Goal: Task Accomplishment & Management: Use online tool/utility

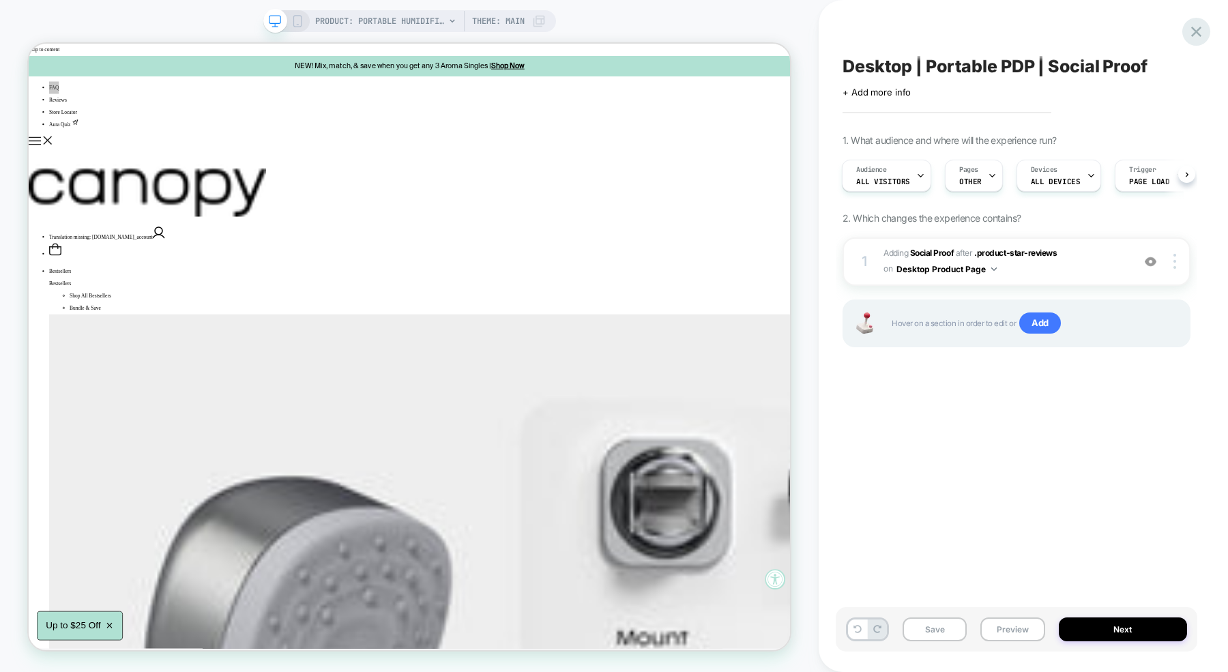
click at [1205, 36] on icon at bounding box center [1196, 32] width 18 height 18
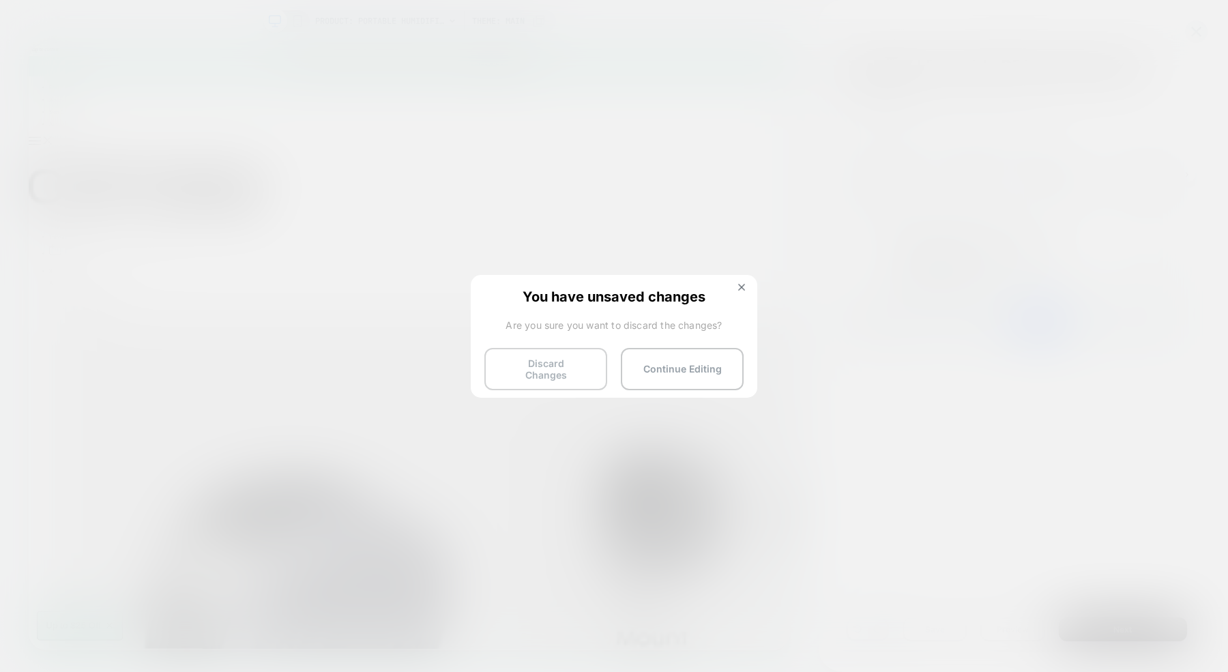
click at [538, 375] on button "Discard Changes" at bounding box center [545, 369] width 123 height 42
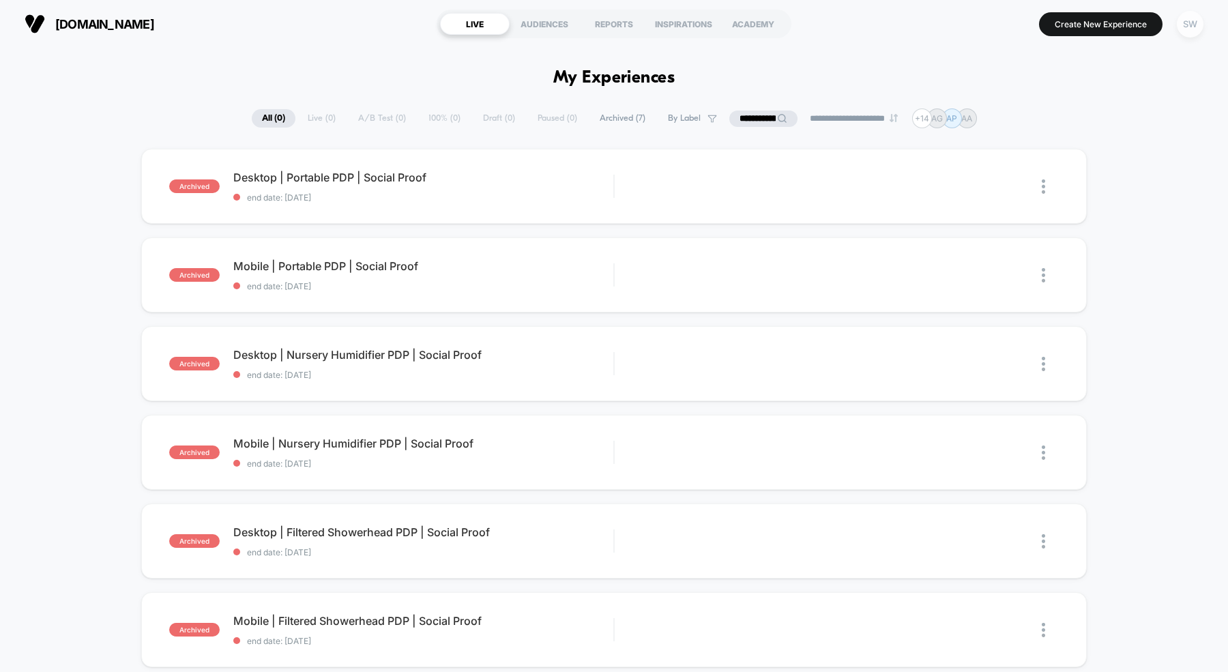
click at [1192, 27] on div "SW" at bounding box center [1190, 24] width 27 height 27
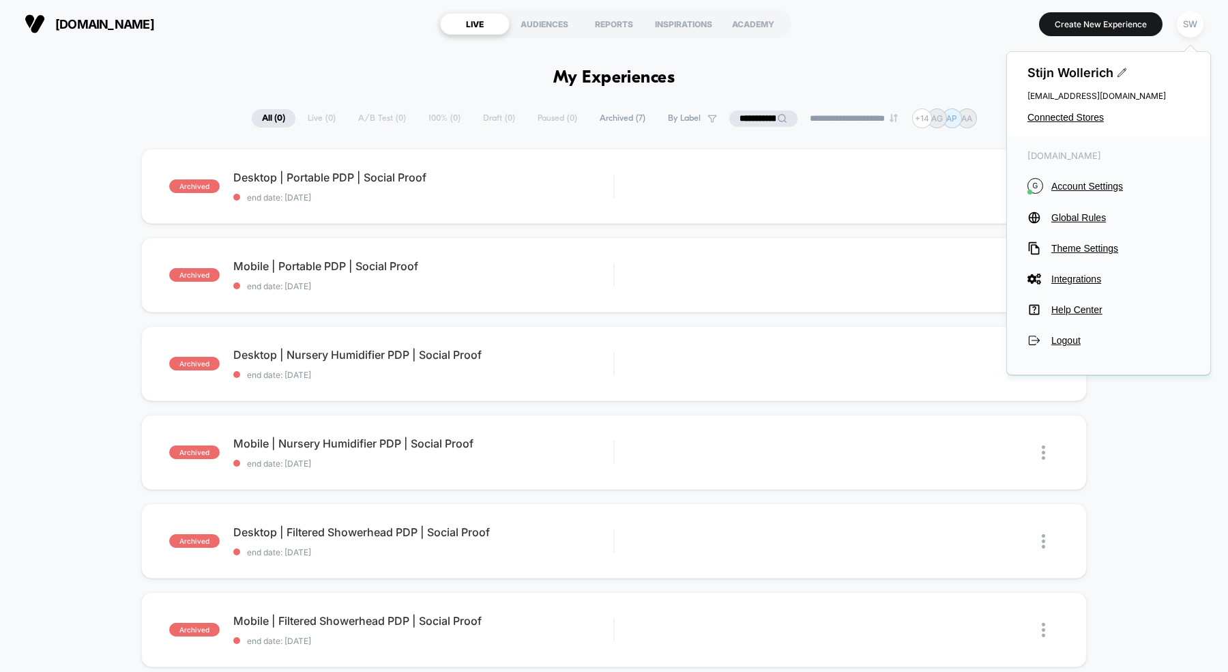
click at [748, 120] on input "**********" at bounding box center [763, 119] width 68 height 16
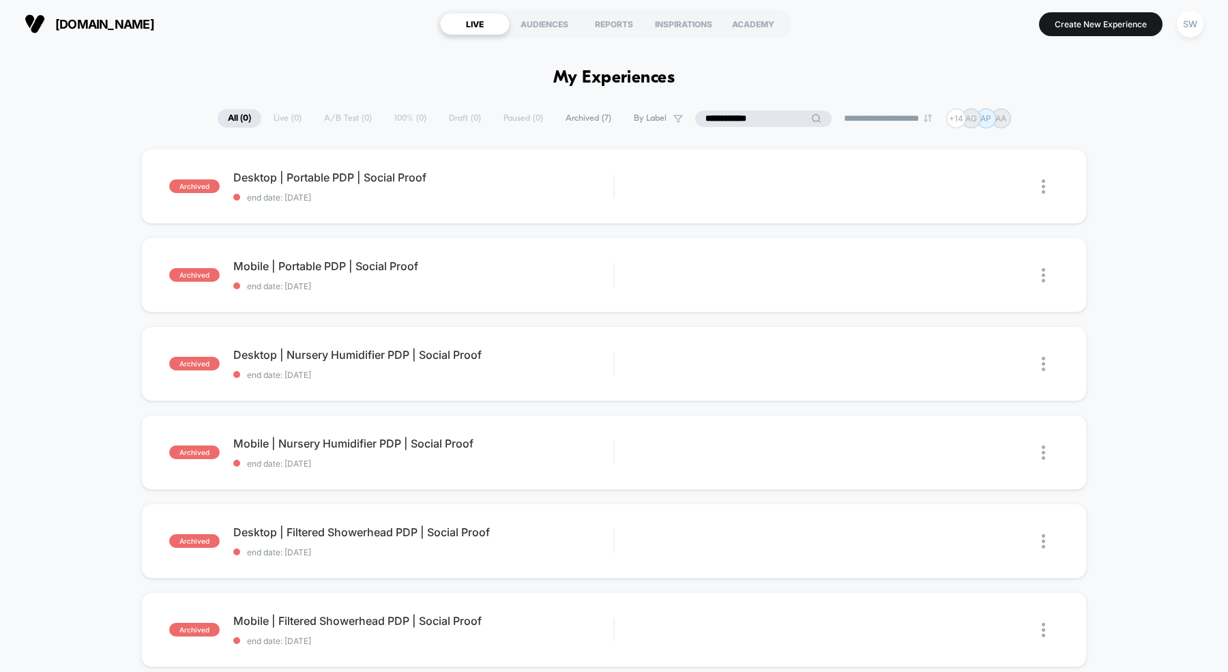
click at [748, 120] on input "**********" at bounding box center [763, 119] width 136 height 16
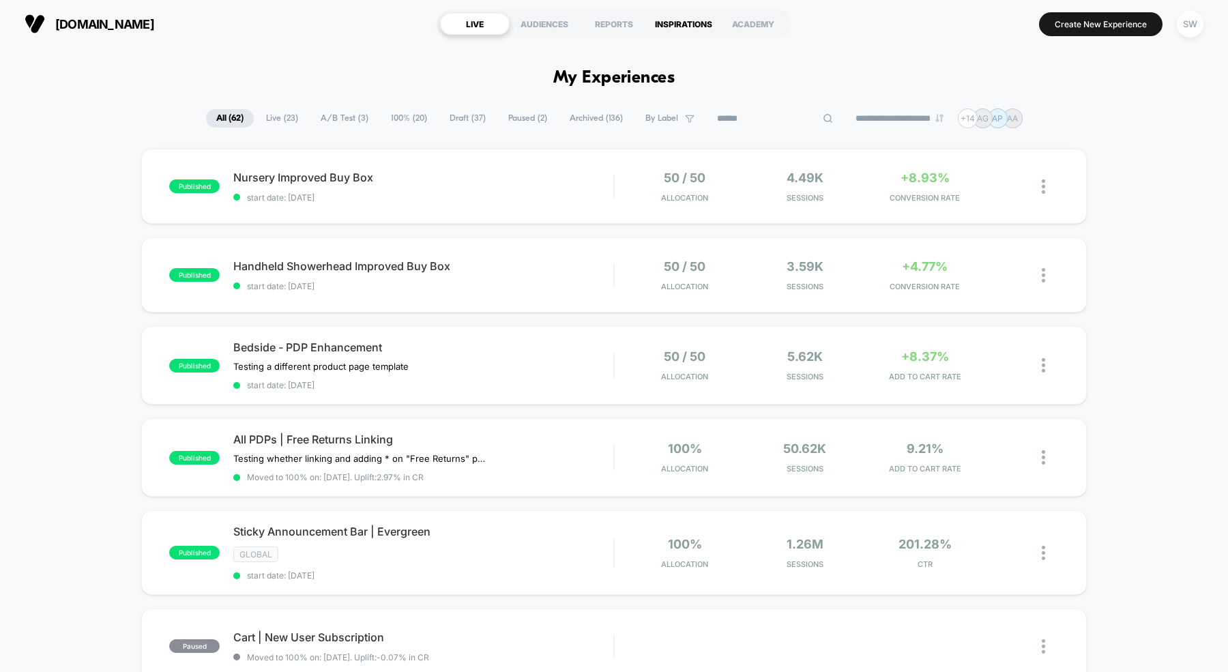
click at [652, 21] on div "INSPIRATIONS" at bounding box center [684, 24] width 70 height 22
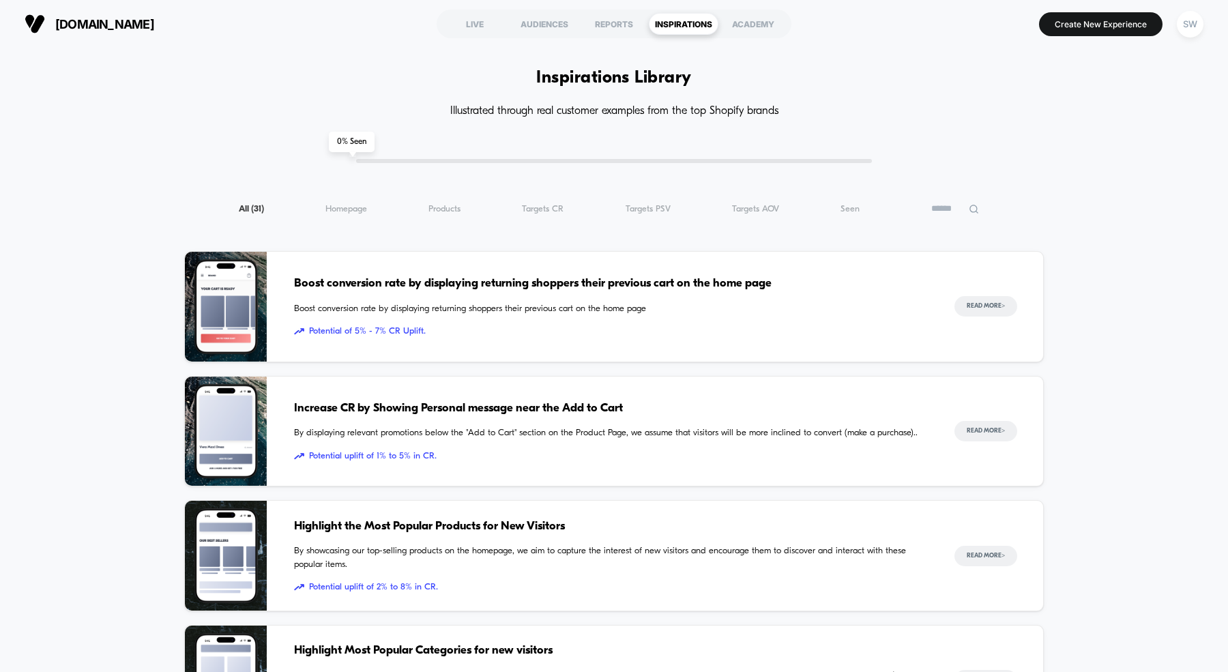
click at [975, 210] on icon at bounding box center [974, 209] width 10 height 10
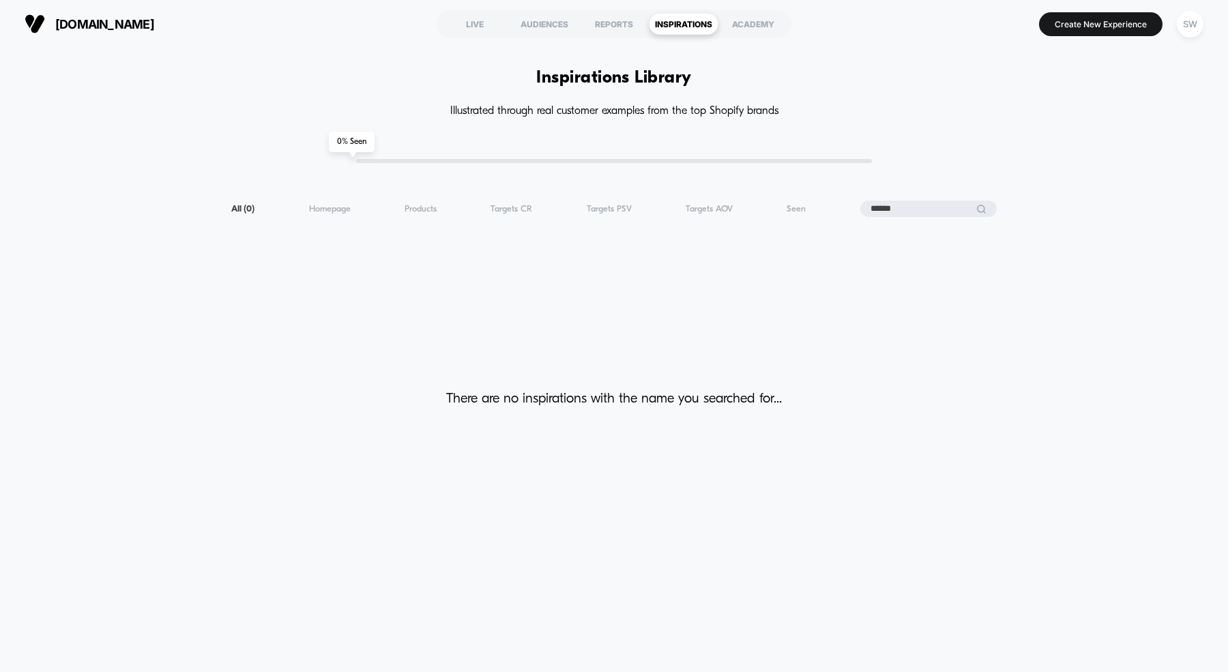
type input "******"
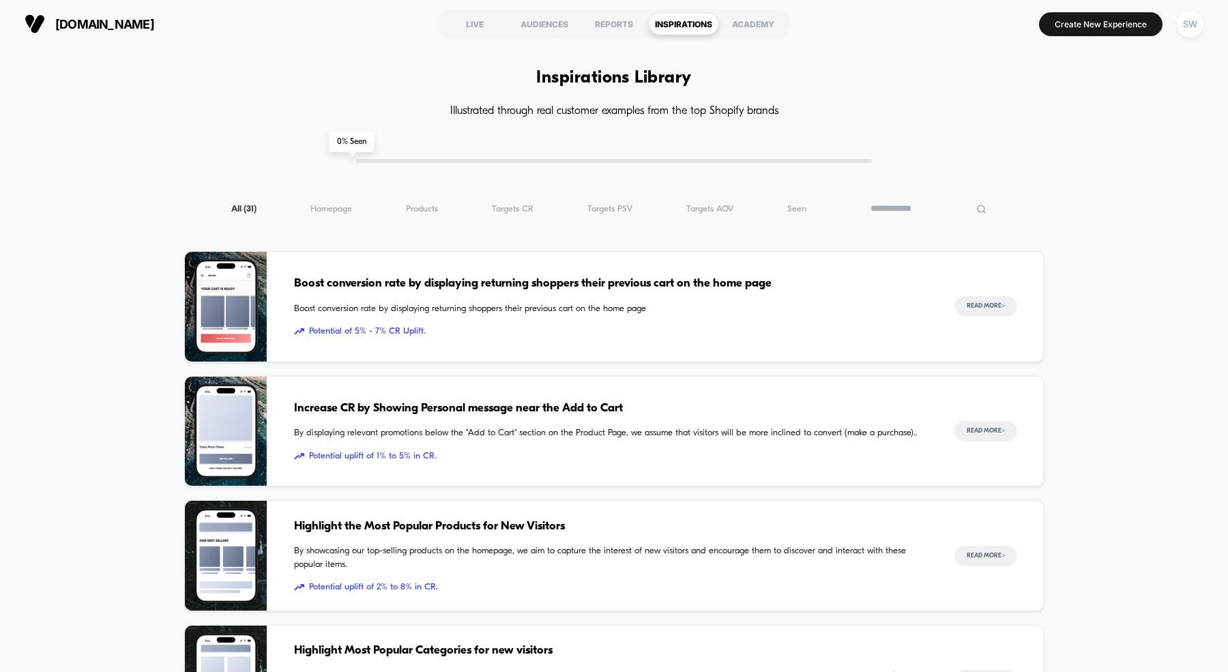
type input "**********"
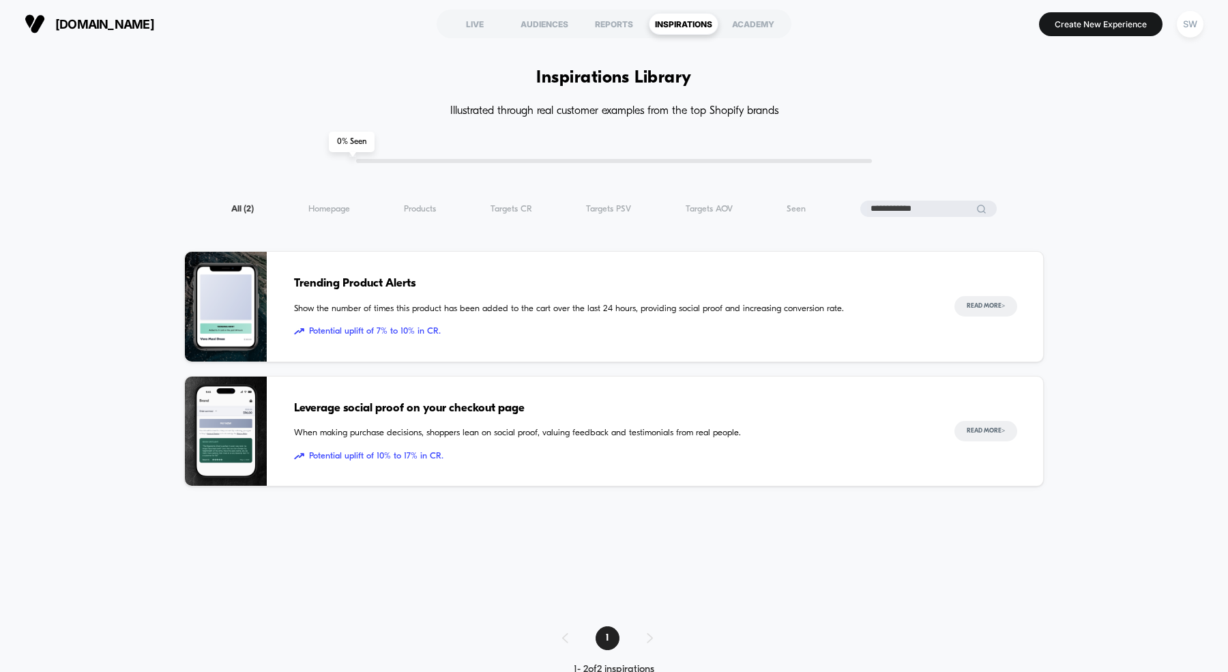
click at [254, 434] on img at bounding box center [226, 432] width 82 height 110
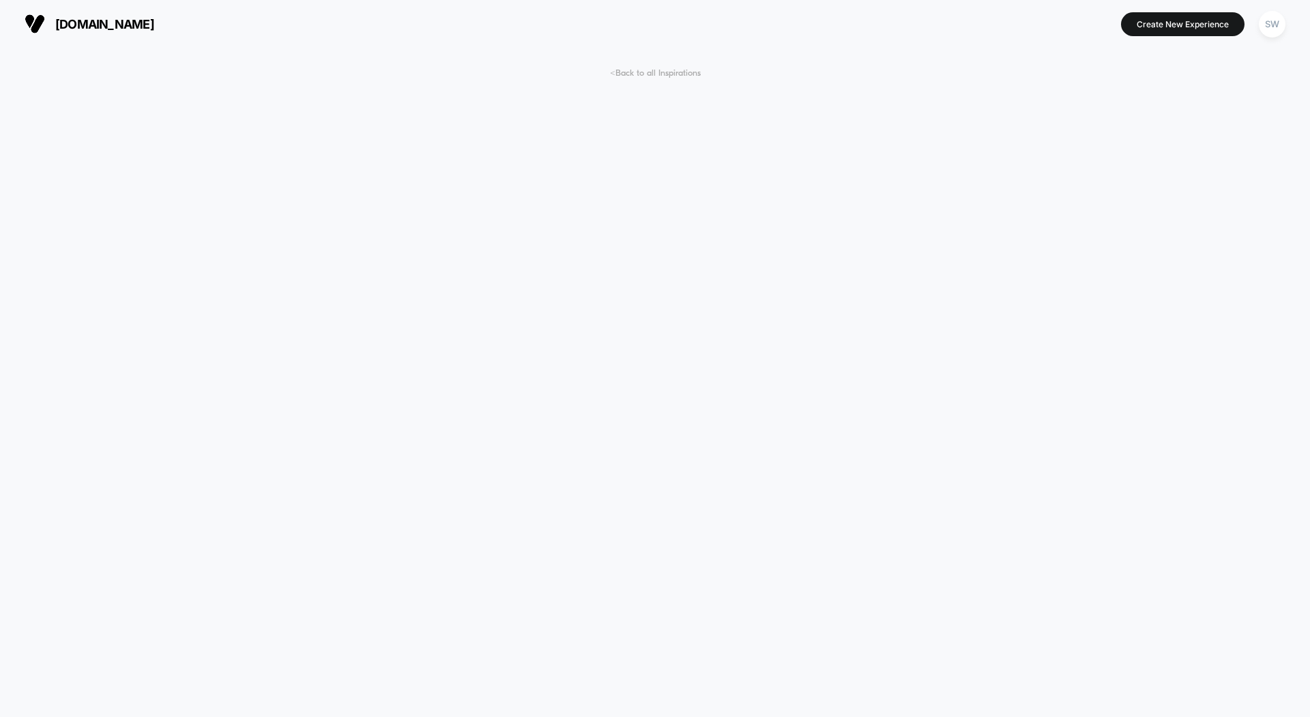
click at [633, 70] on span "< Back to all Inspirations" at bounding box center [655, 73] width 91 height 10
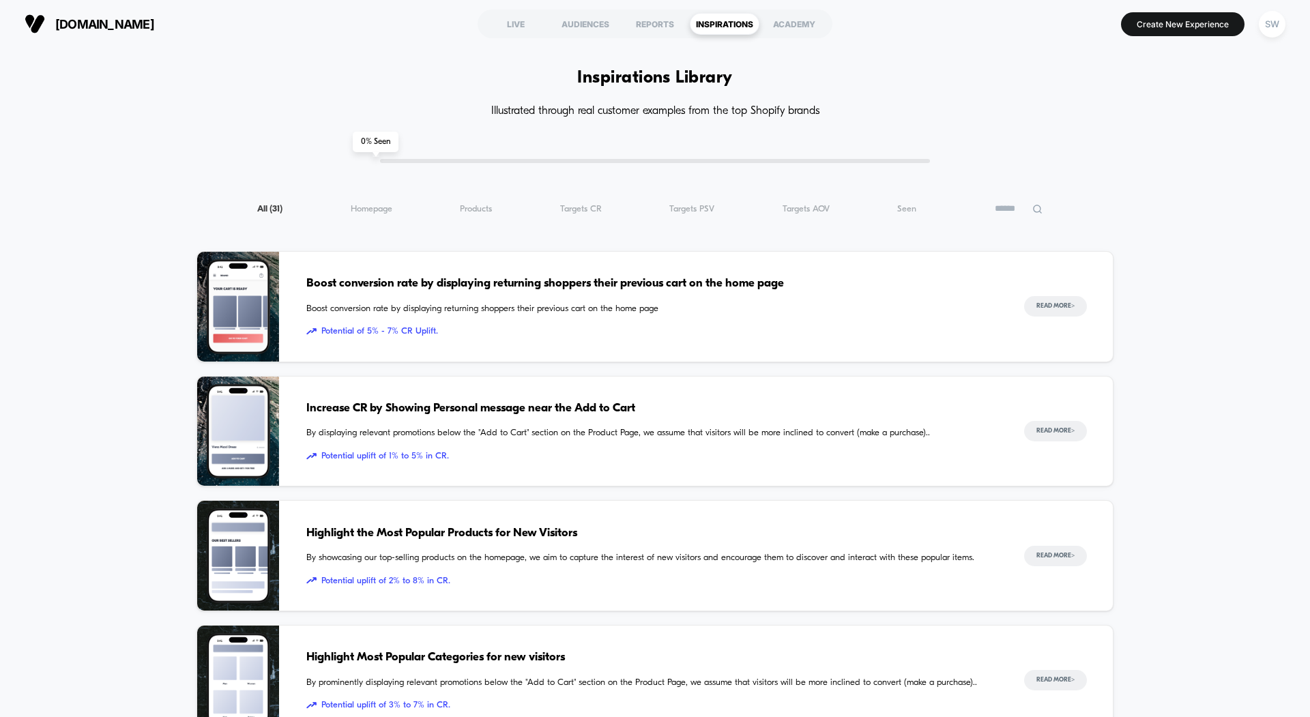
click at [64, 18] on span "[DOMAIN_NAME]" at bounding box center [104, 24] width 99 height 14
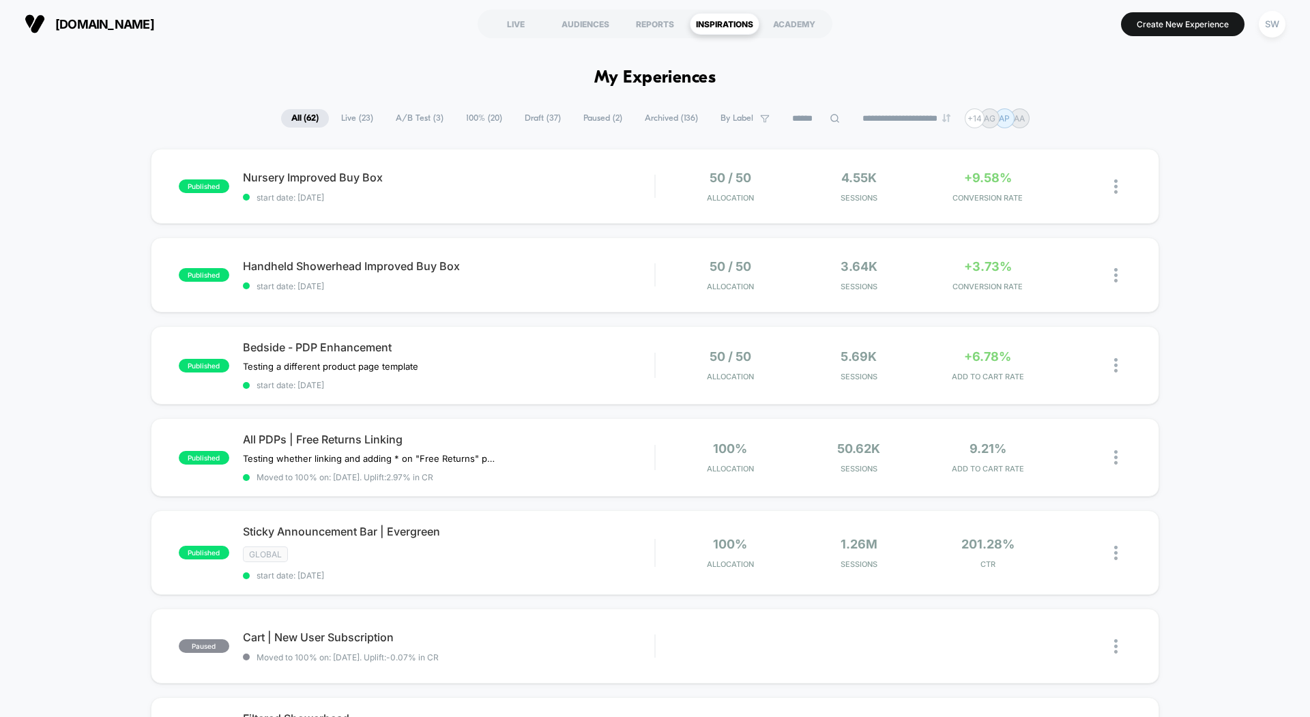
click at [830, 117] on icon at bounding box center [835, 118] width 10 height 10
type input "********"
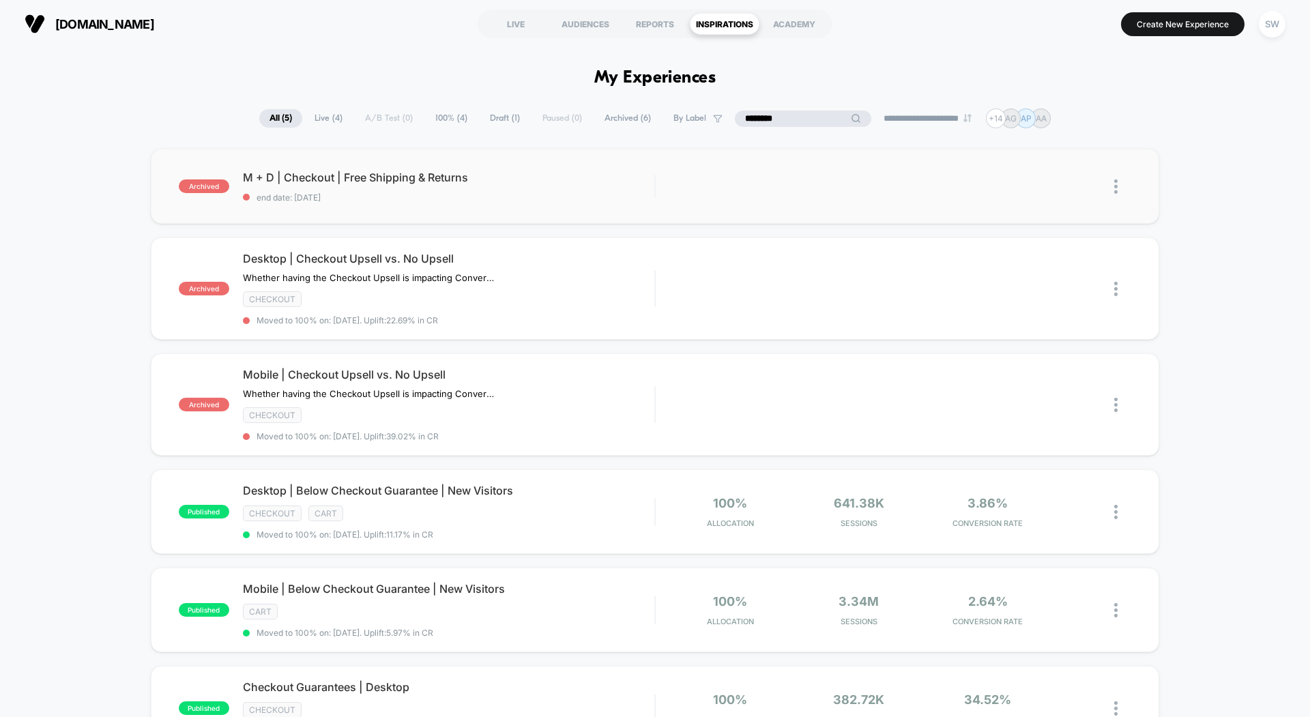
click at [1117, 185] on img at bounding box center [1115, 186] width 3 height 14
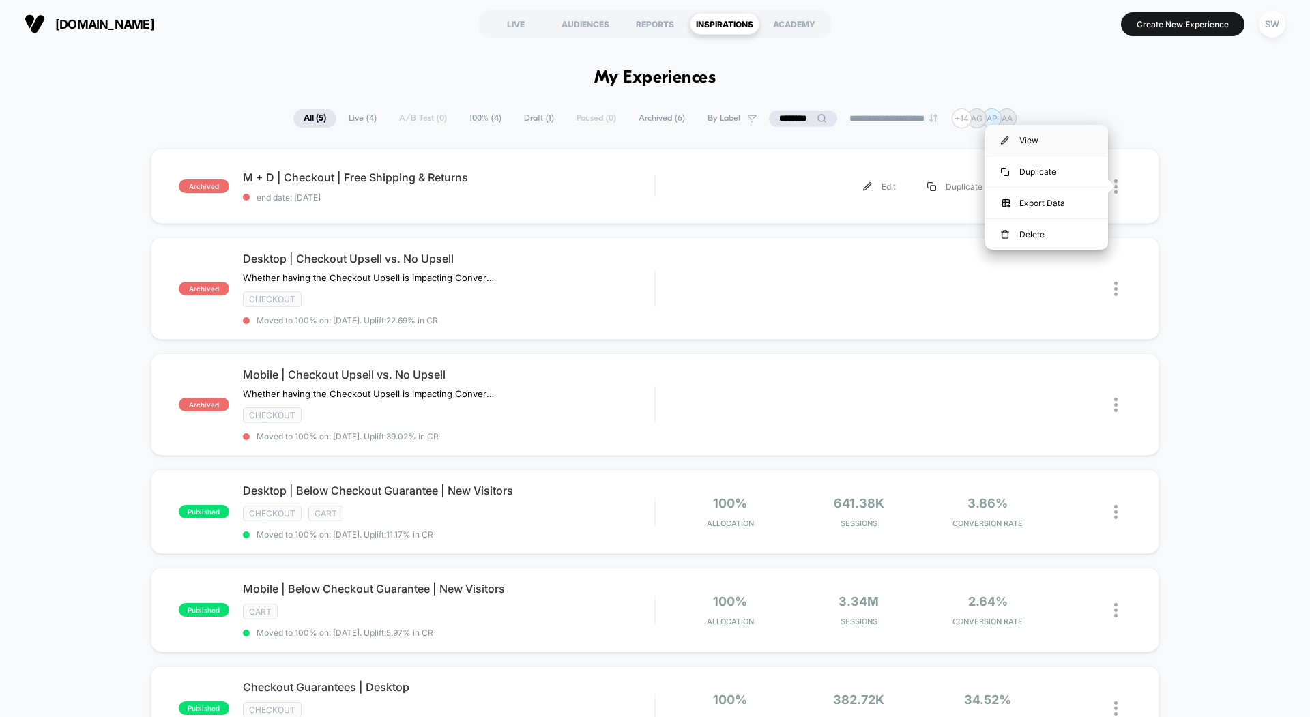
click at [1038, 142] on div "View" at bounding box center [1046, 140] width 123 height 31
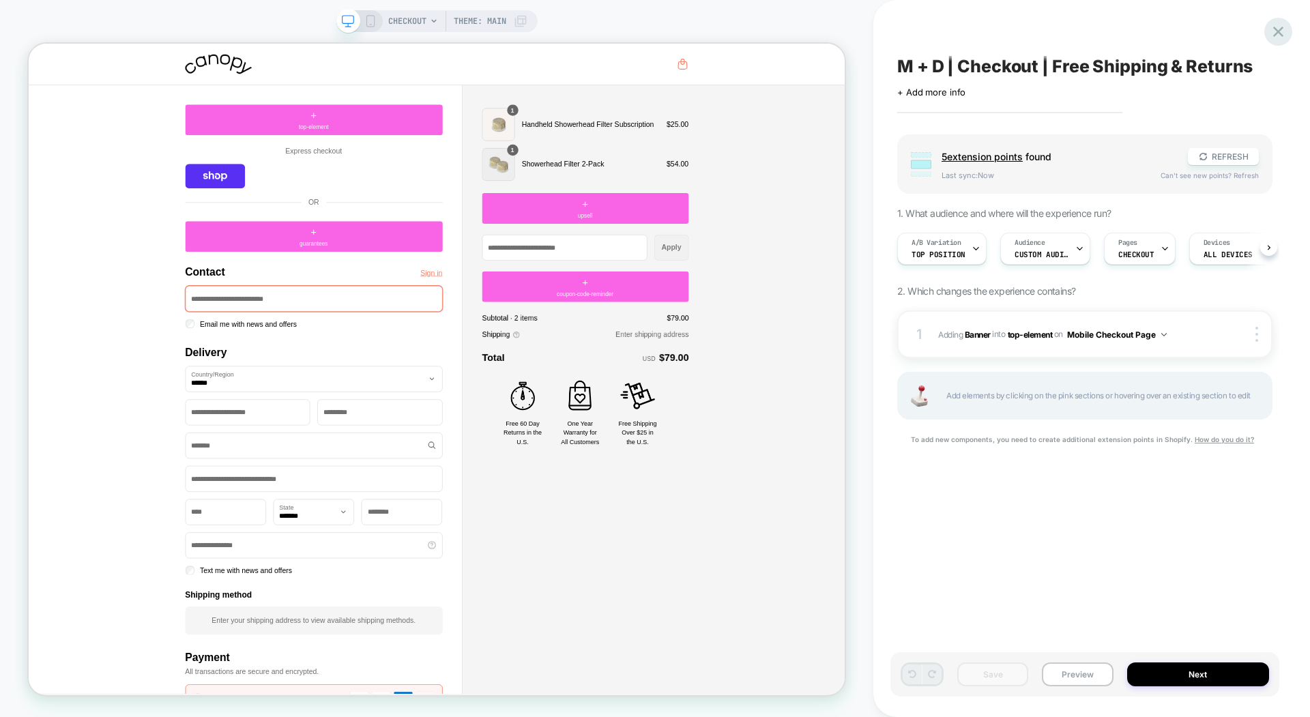
scroll to position [0, 1]
click at [1194, 335] on span "#_loomi_addon_1741124287165 Adding Banner INTO top-element top-element on Mobil…" at bounding box center [1073, 334] width 270 height 17
click at [1184, 333] on span "#_loomi_addon_1741124287165 Adding Banner INTO top-element top-element on Mobil…" at bounding box center [1073, 334] width 270 height 17
click at [1227, 330] on div at bounding box center [1259, 334] width 26 height 15
click at [1032, 332] on span "top-element" at bounding box center [1030, 334] width 45 height 10
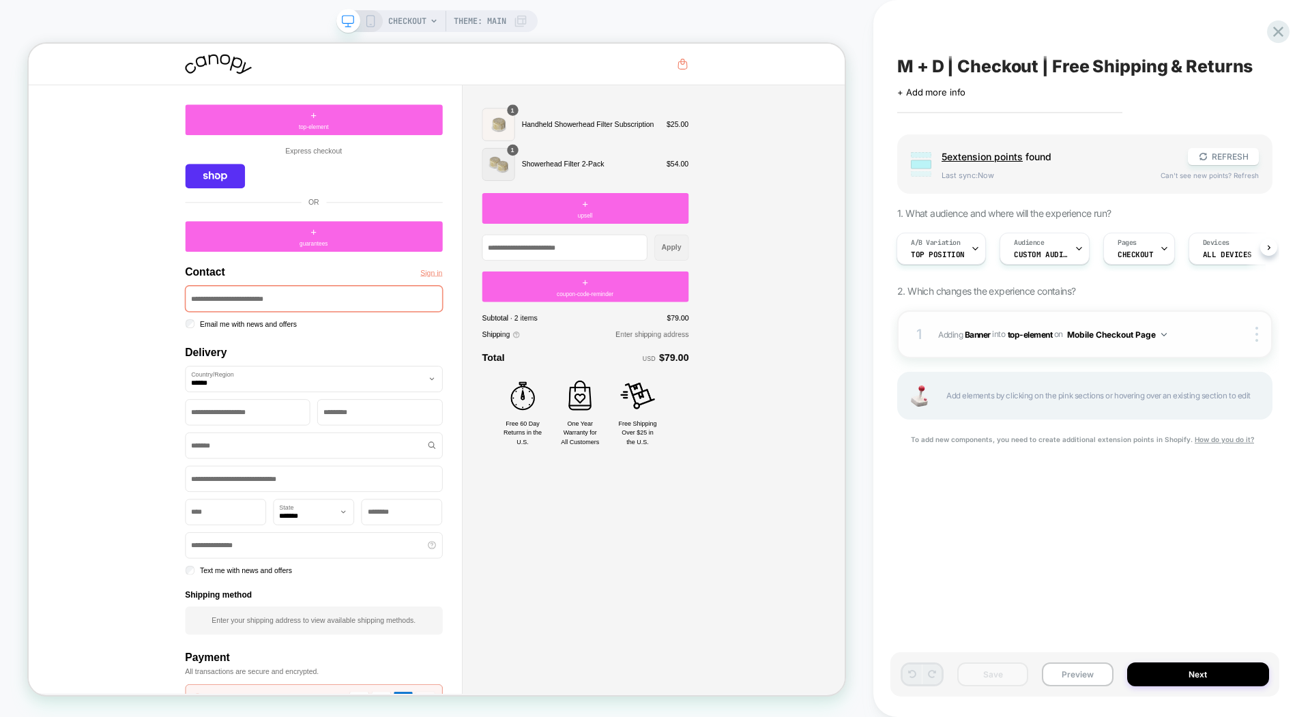
click at [1188, 333] on span "#_loomi_addon_1741124287165 Adding Banner INTO top-element top-element on Mobil…" at bounding box center [1073, 334] width 270 height 17
click at [953, 252] on span "Top Position" at bounding box center [938, 255] width 54 height 10
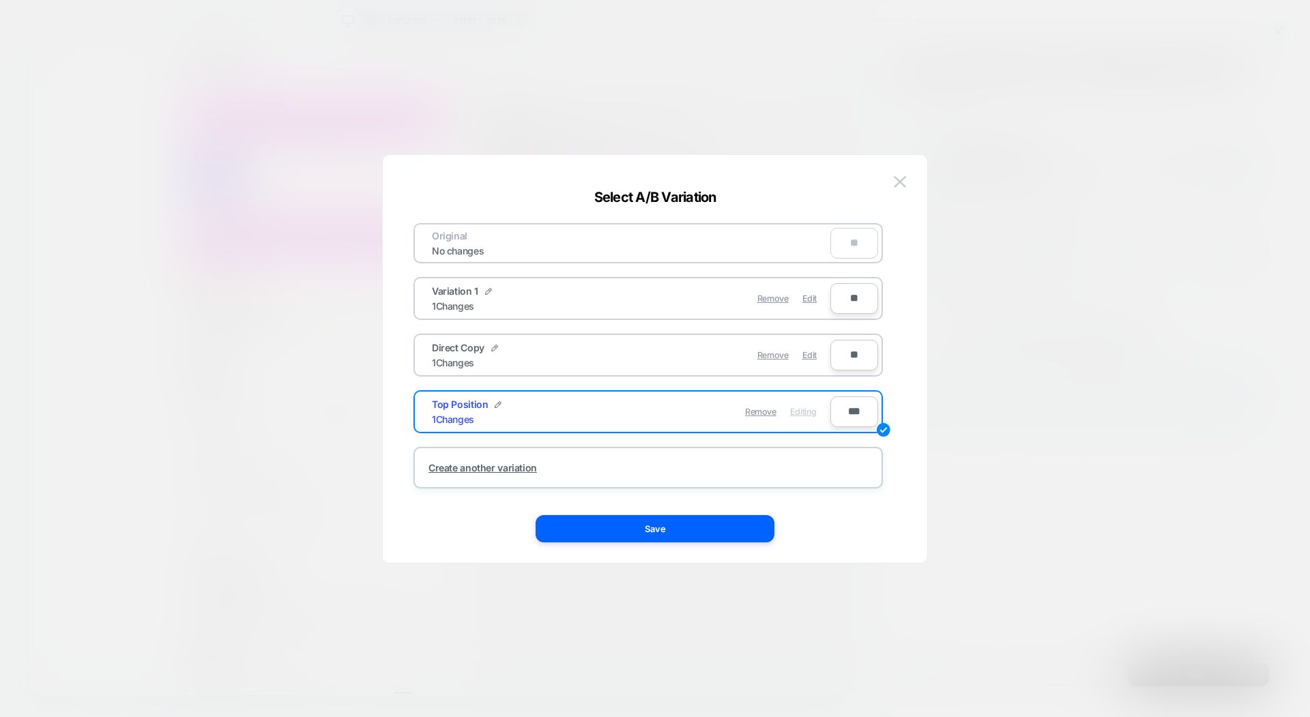
click at [671, 309] on div "Remove Edit" at bounding box center [727, 298] width 192 height 27
click at [895, 186] on img at bounding box center [900, 182] width 12 height 12
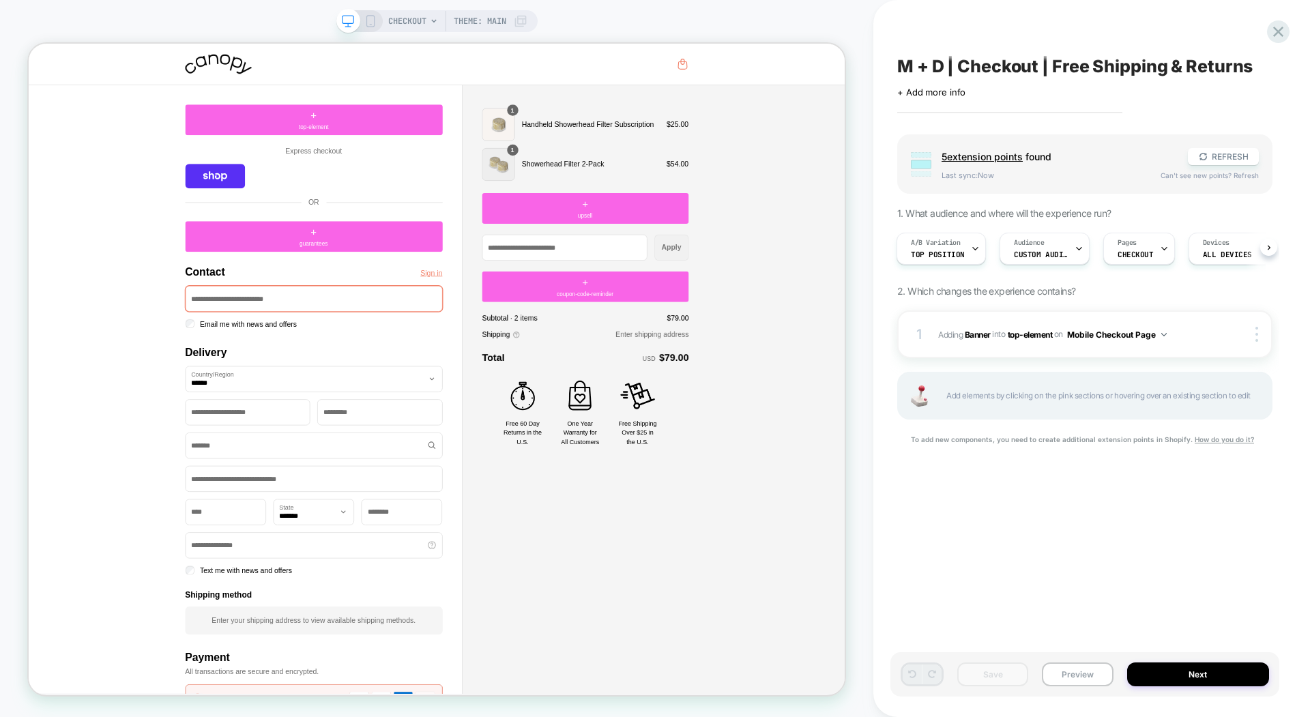
click at [1227, 145] on div "Group 5 extension point s found REFRESH Last sync: Now Can't see new points? Re…" at bounding box center [1084, 163] width 375 height 59
click at [1227, 154] on button "REFRESH" at bounding box center [1223, 156] width 71 height 17
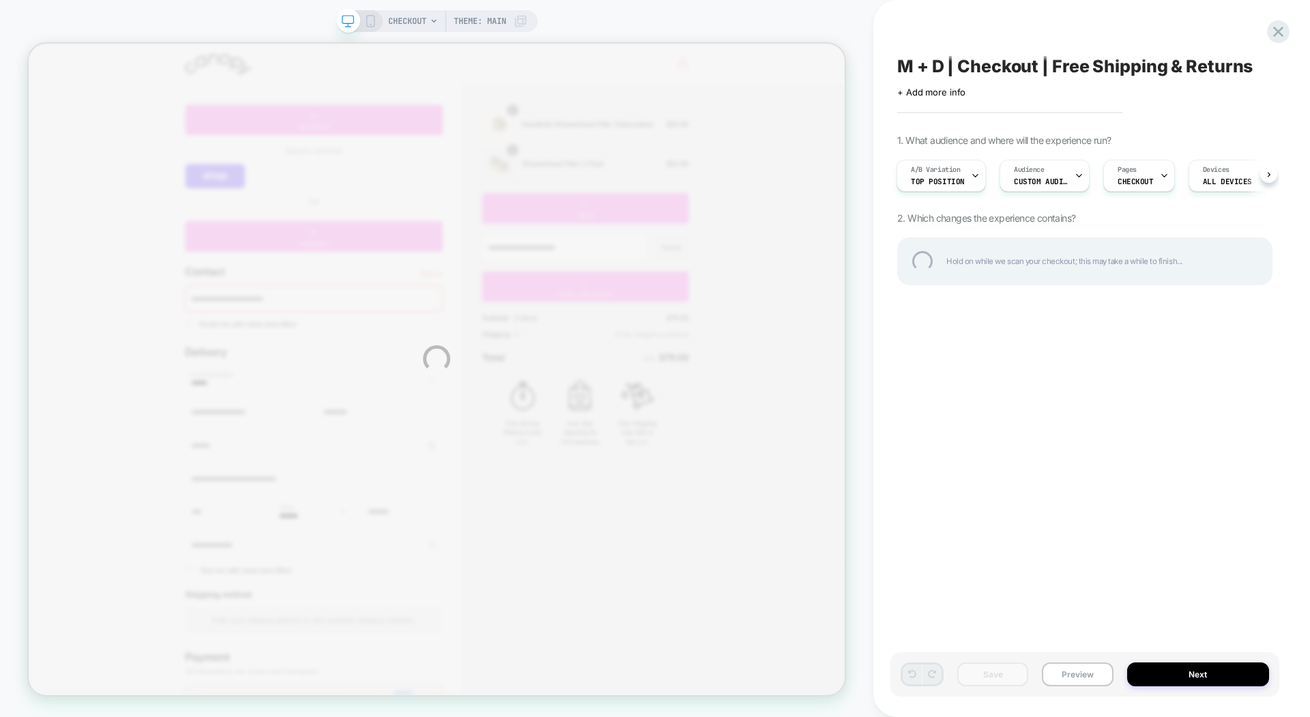
click at [1088, 671] on div "CHECKOUT Theme: MAIN M + D | Checkout | Free Shipping & Returns Click to edit e…" at bounding box center [655, 358] width 1310 height 717
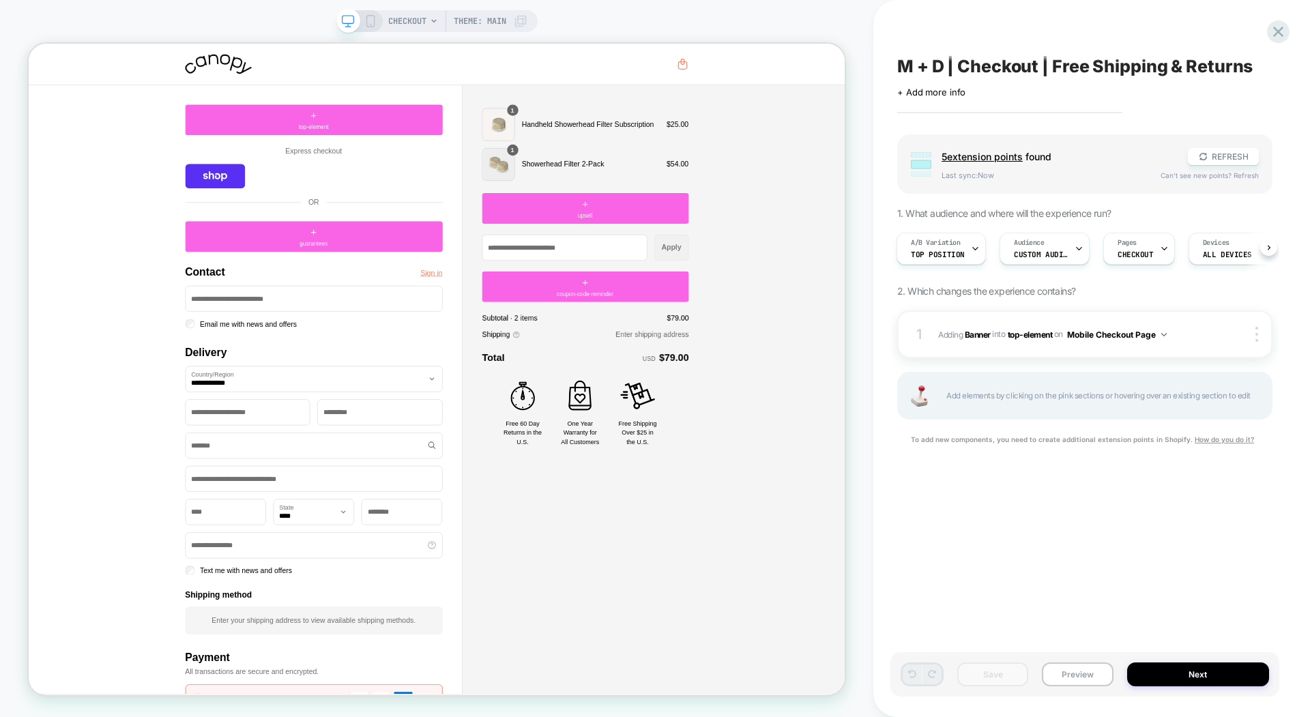
scroll to position [0, 1]
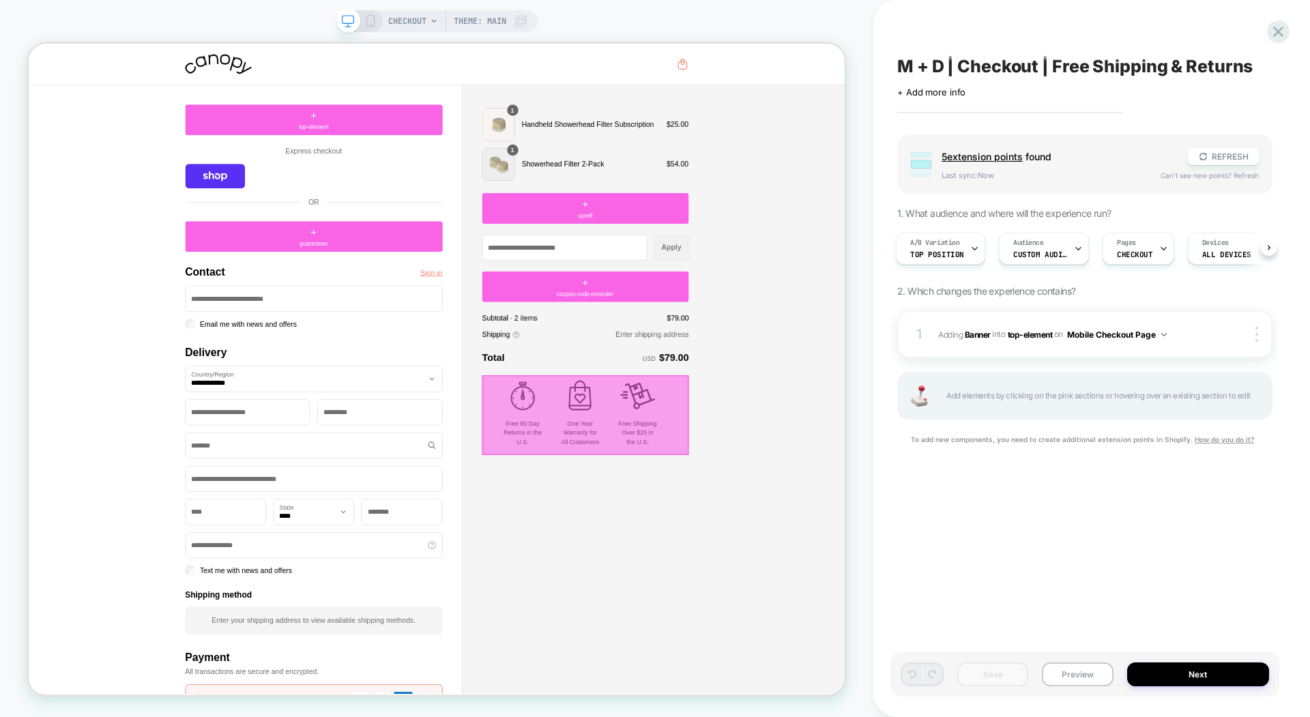
click at [745, 501] on img at bounding box center [764, 513] width 54 height 54
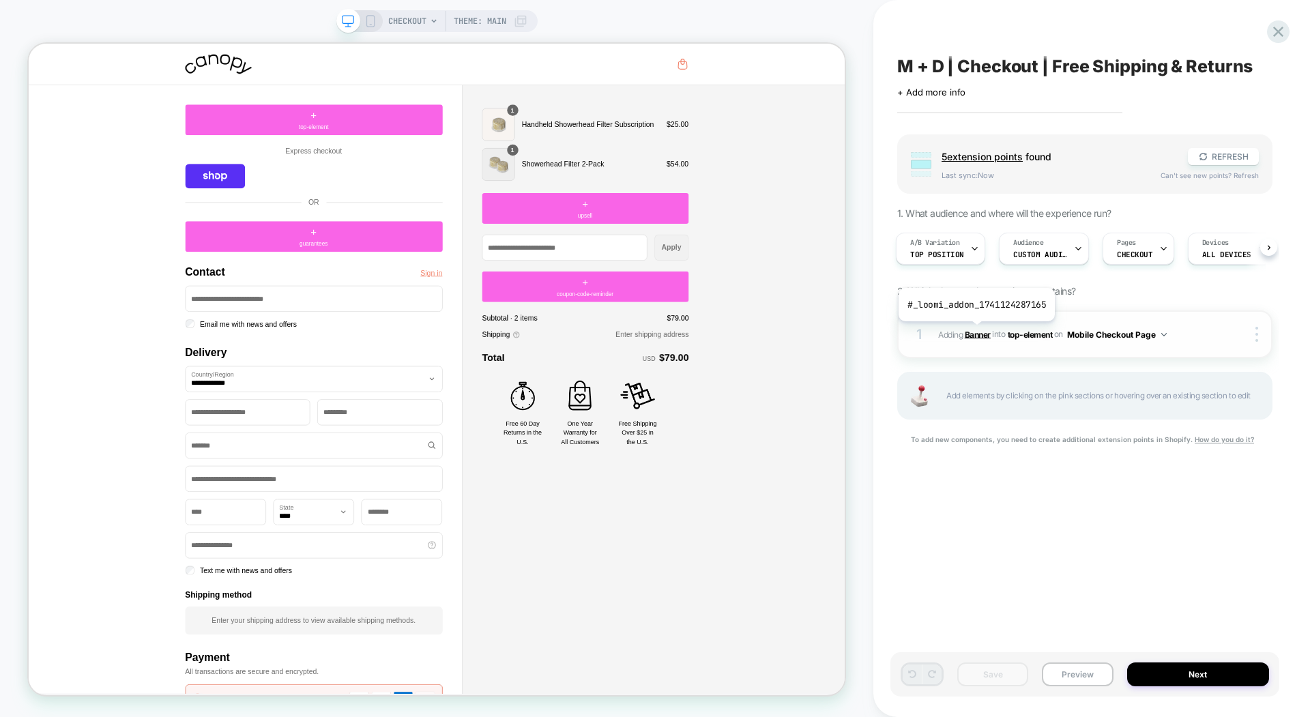
click at [975, 331] on b "Banner" at bounding box center [978, 334] width 26 height 10
click at [1024, 330] on span "top-element" at bounding box center [1030, 334] width 45 height 10
click at [1227, 250] on span "ALL DEVICES" at bounding box center [1226, 255] width 49 height 10
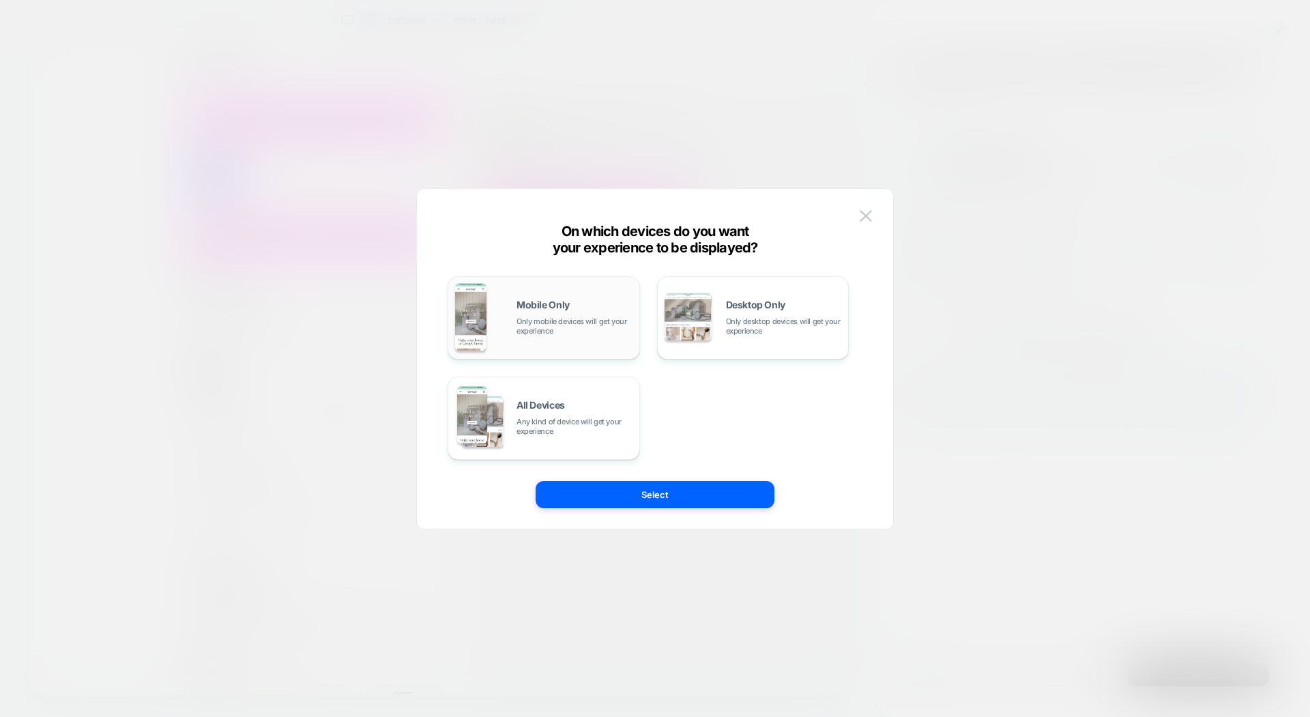
click at [555, 315] on div "Mobile Only Only mobile devices will get your experience" at bounding box center [575, 317] width 116 height 35
click at [866, 212] on img at bounding box center [866, 216] width 12 height 12
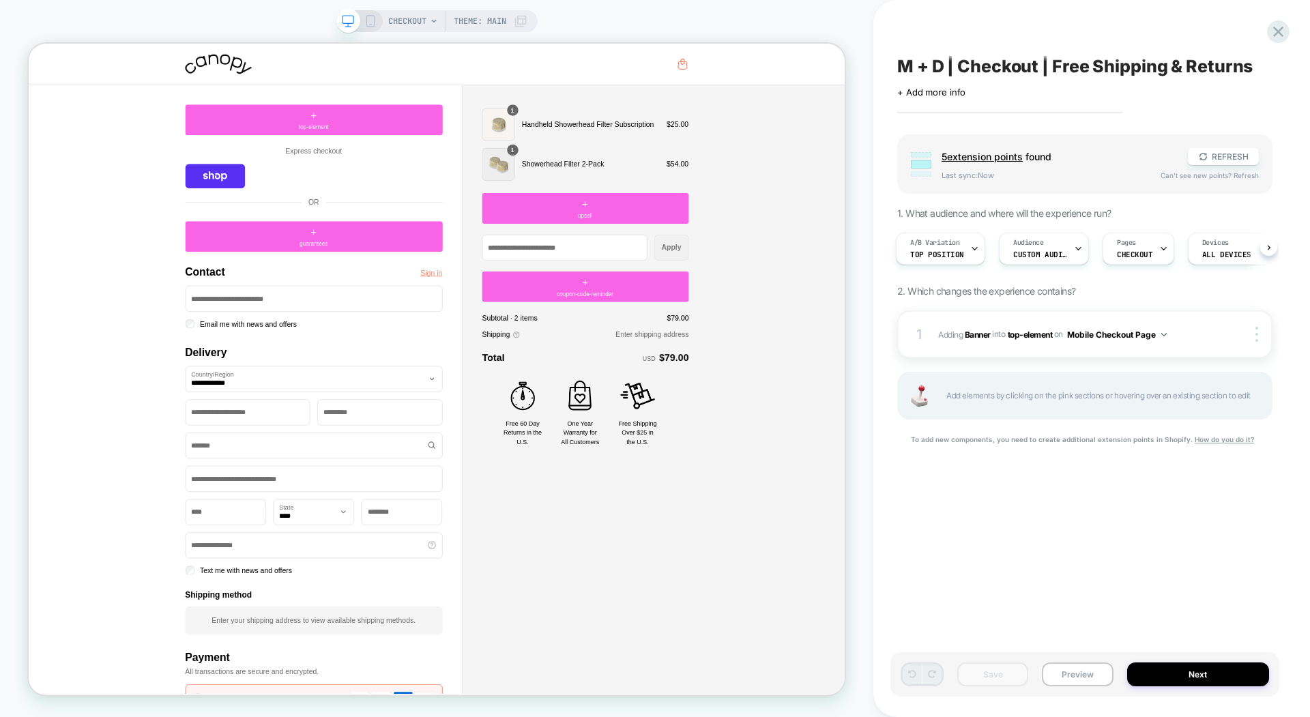
drag, startPoint x: 959, startPoint y: 254, endPoint x: 974, endPoint y: 281, distance: 31.5
click at [974, 281] on div "Group 5 extension point s found REFRESH Last sync: Now Can't see new points? Re…" at bounding box center [1084, 306] width 375 height 345
click at [366, 28] on div "CHECKOUT Theme: MAIN" at bounding box center [436, 21] width 201 height 22
click at [366, 25] on icon at bounding box center [370, 21] width 12 height 12
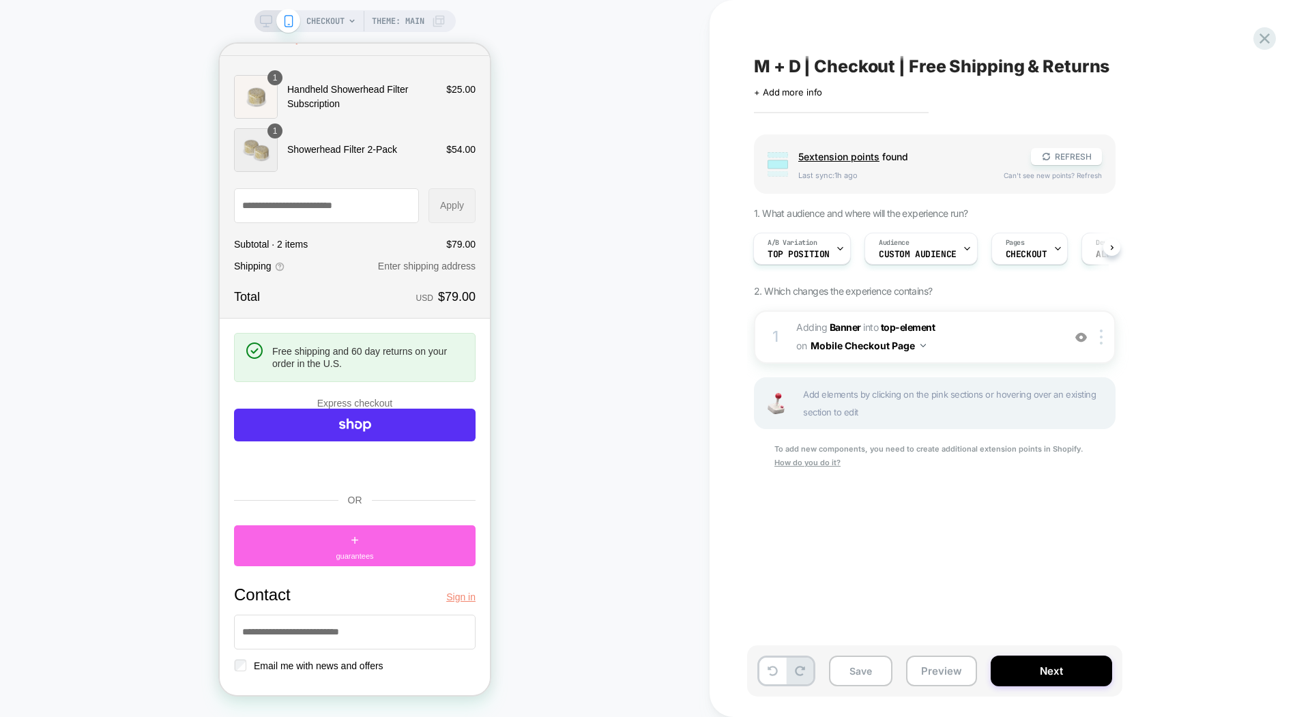
scroll to position [31, 0]
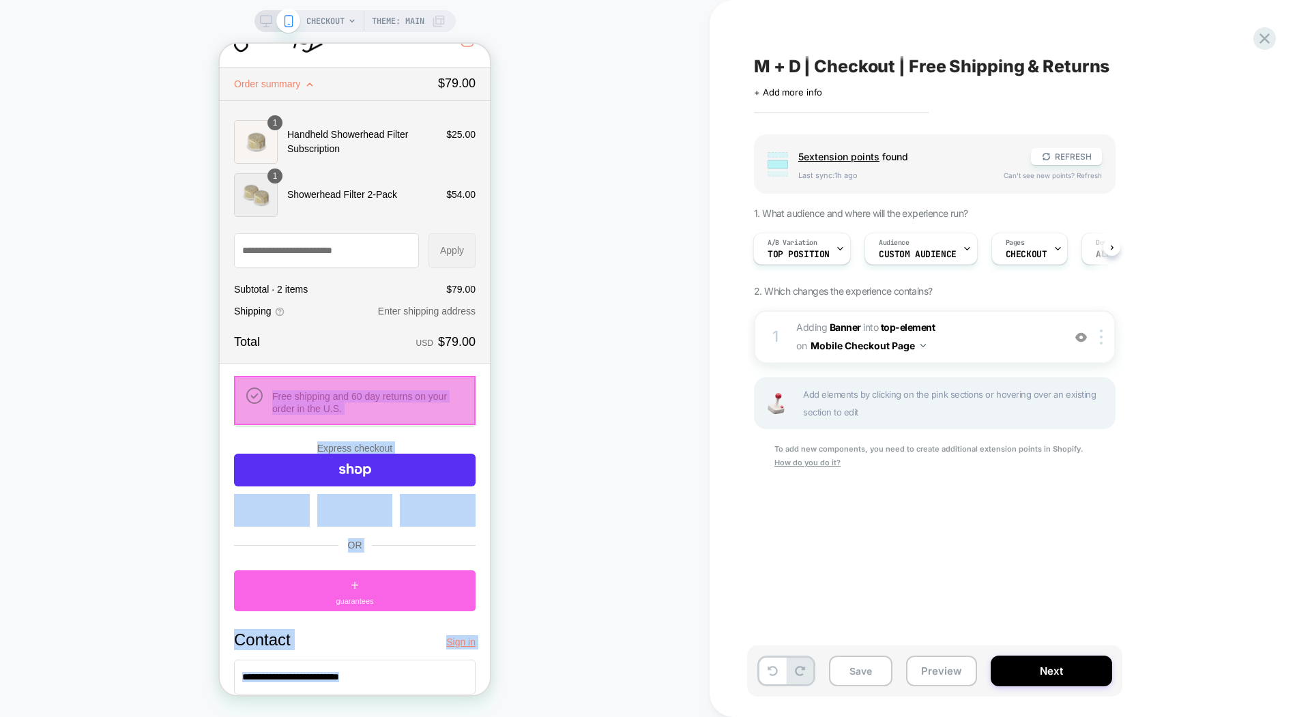
drag, startPoint x: 274, startPoint y: 392, endPoint x: 343, endPoint y: 406, distance: 71.1
click at [343, 405] on body "**********" at bounding box center [355, 338] width 270 height 652
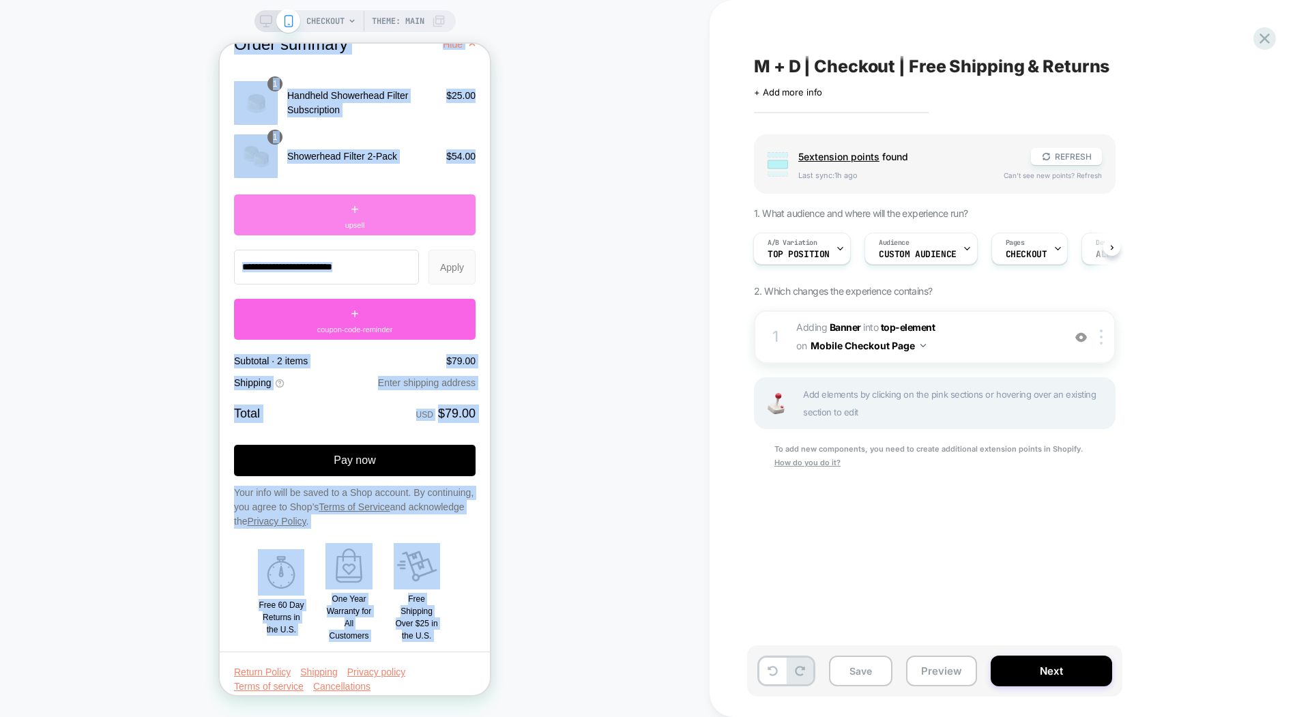
scroll to position [2006, 0]
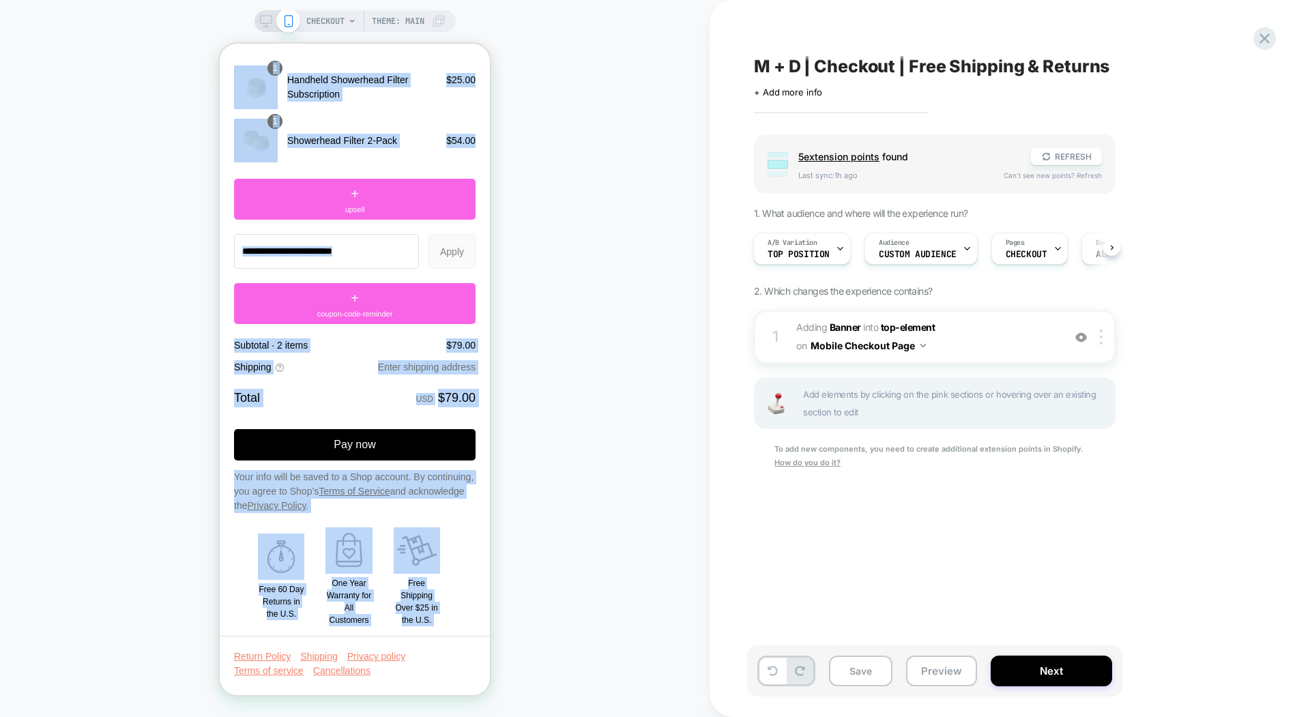
click at [252, 520] on div "Pay now Your info will be saved to a Shop account. By continuing, you agree to …" at bounding box center [355, 527] width 242 height 197
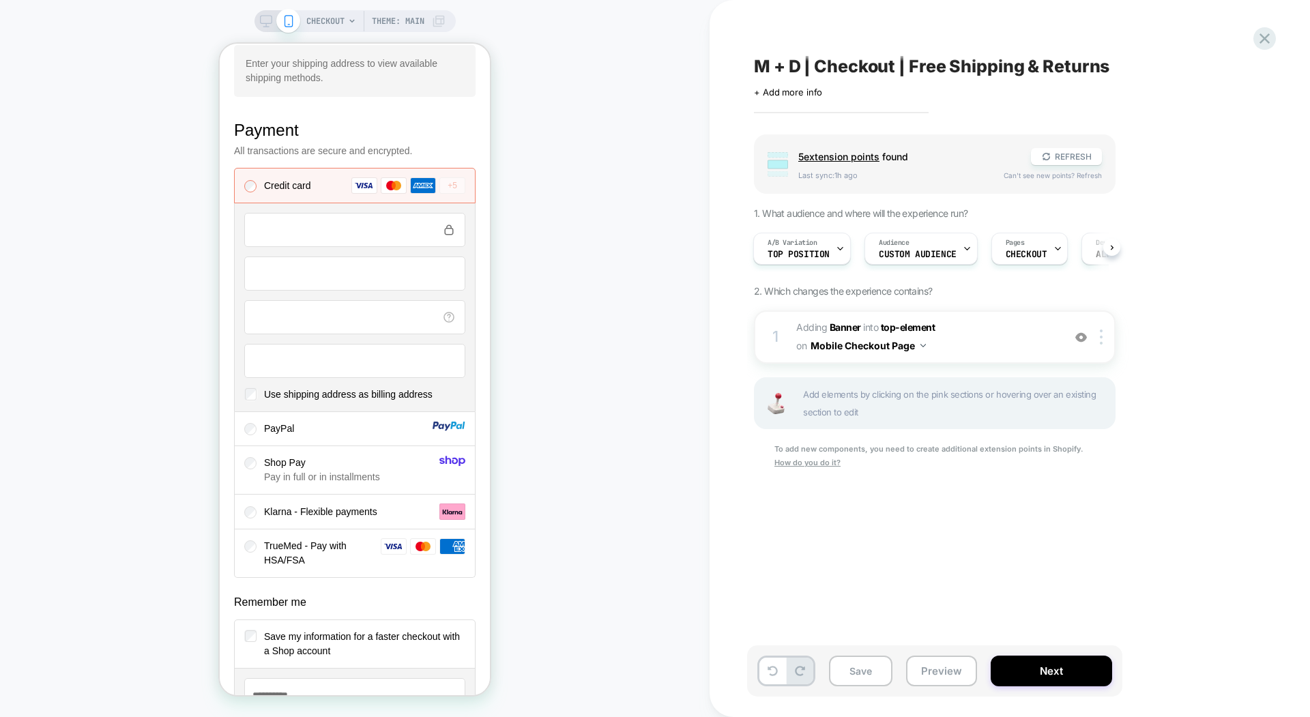
scroll to position [1860, 0]
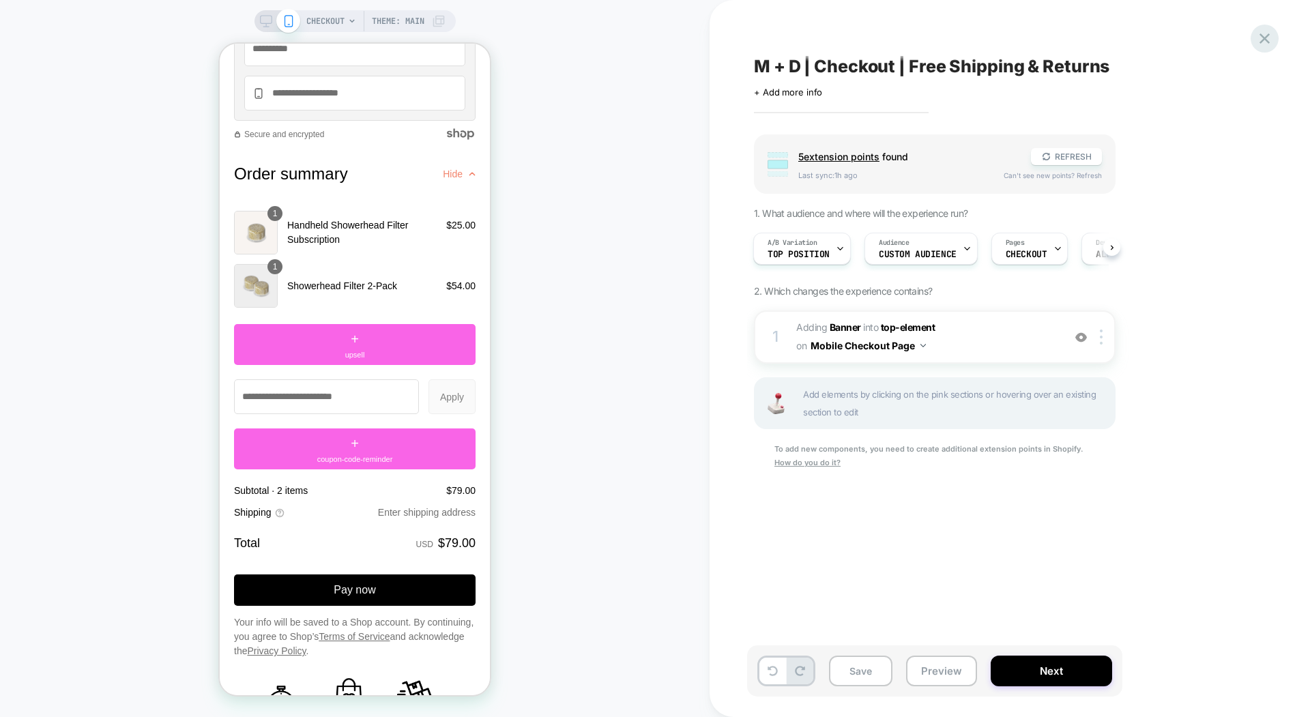
click at [1227, 36] on icon at bounding box center [1265, 38] width 10 height 10
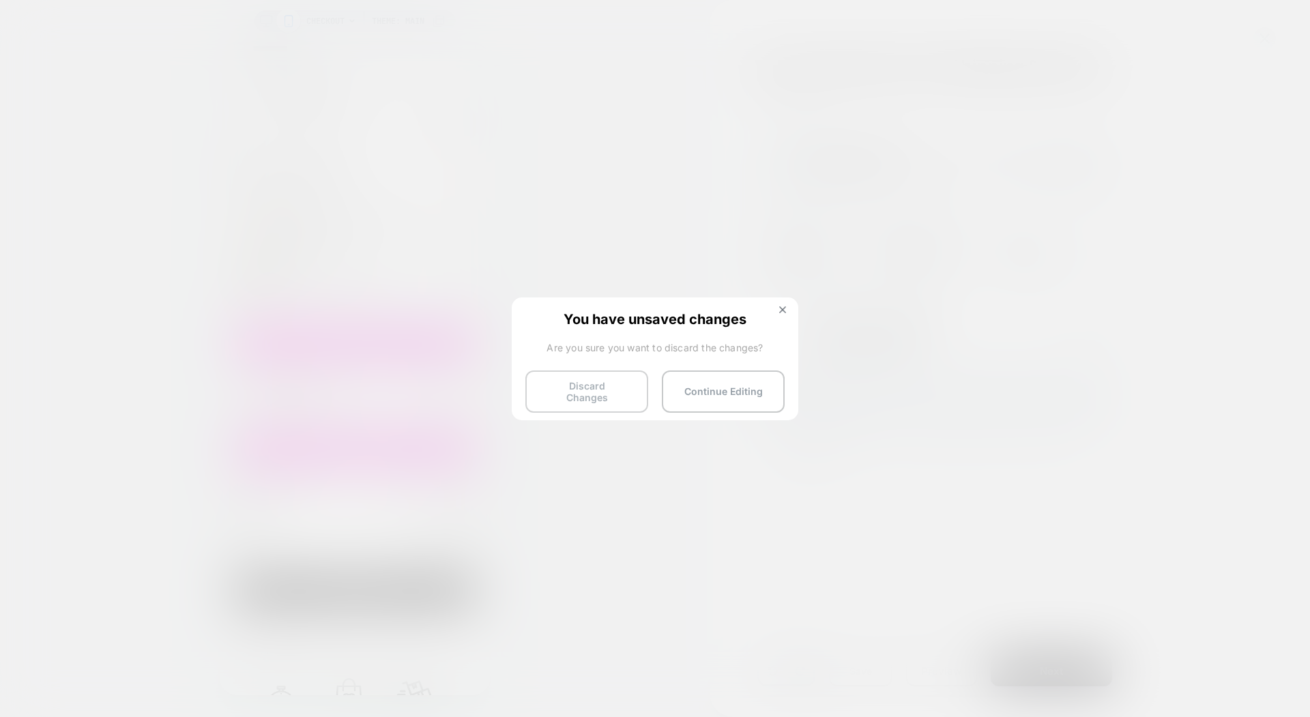
click at [615, 387] on button "Discard Changes" at bounding box center [586, 391] width 123 height 42
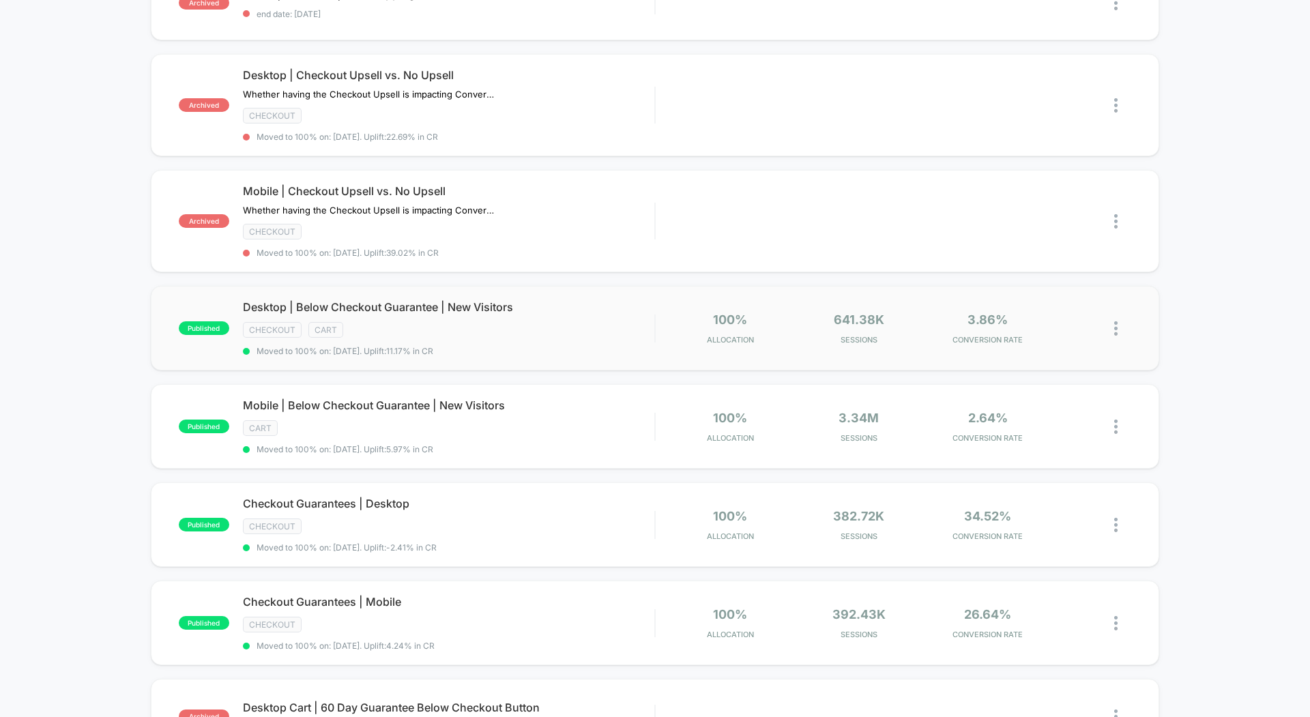
scroll to position [213, 0]
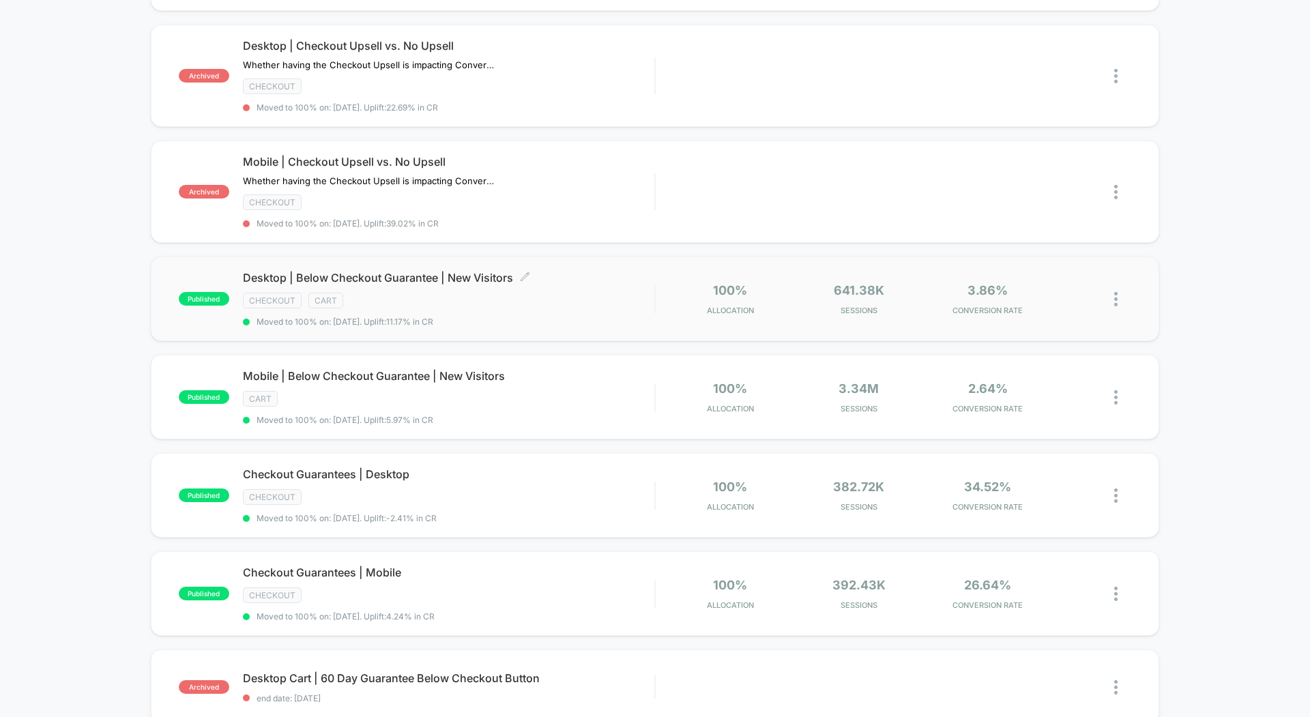
click at [391, 293] on div "CHECKOUT CART" at bounding box center [448, 301] width 411 height 16
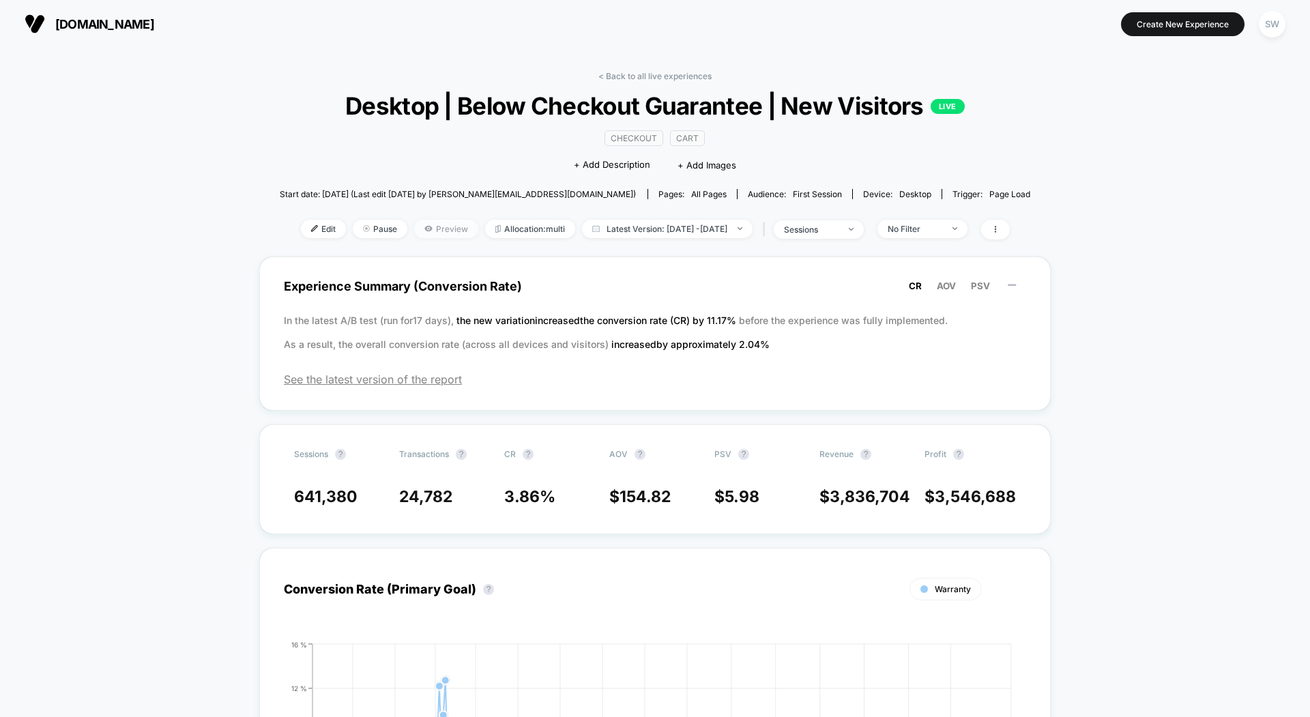
click at [424, 224] on icon at bounding box center [428, 228] width 8 height 8
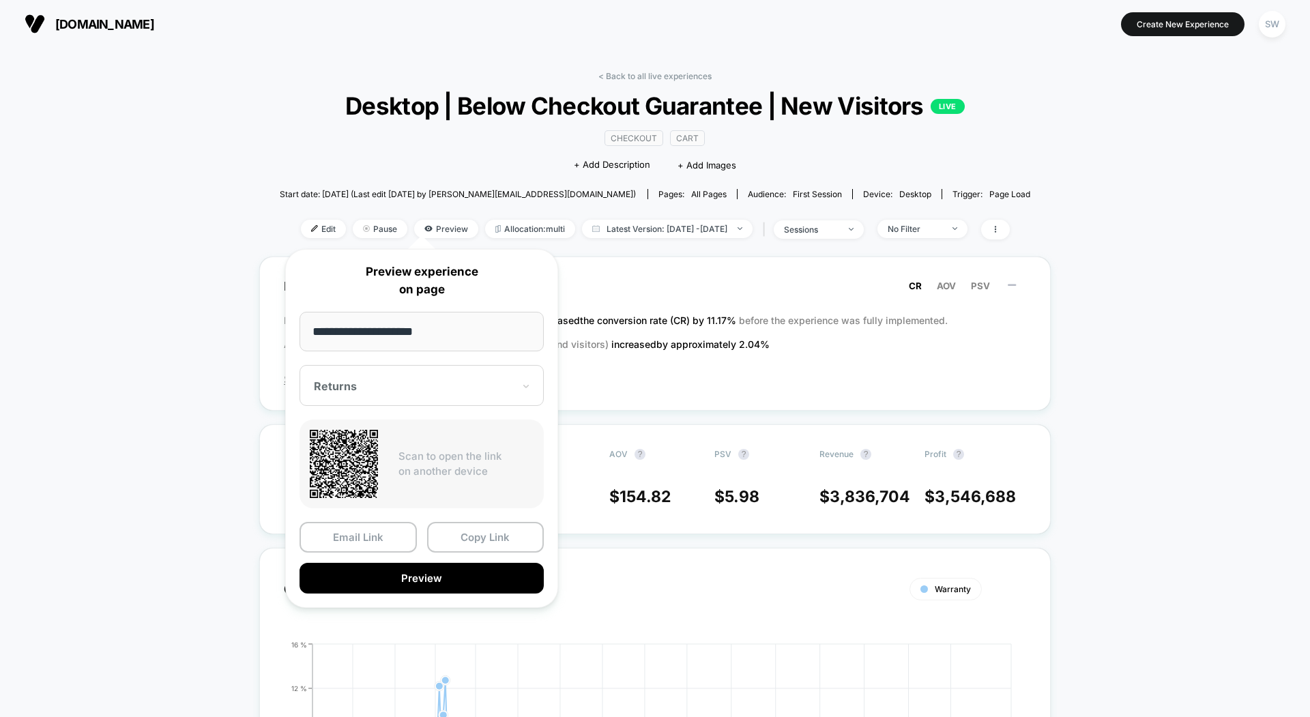
click at [396, 403] on div "Returns" at bounding box center [422, 385] width 244 height 41
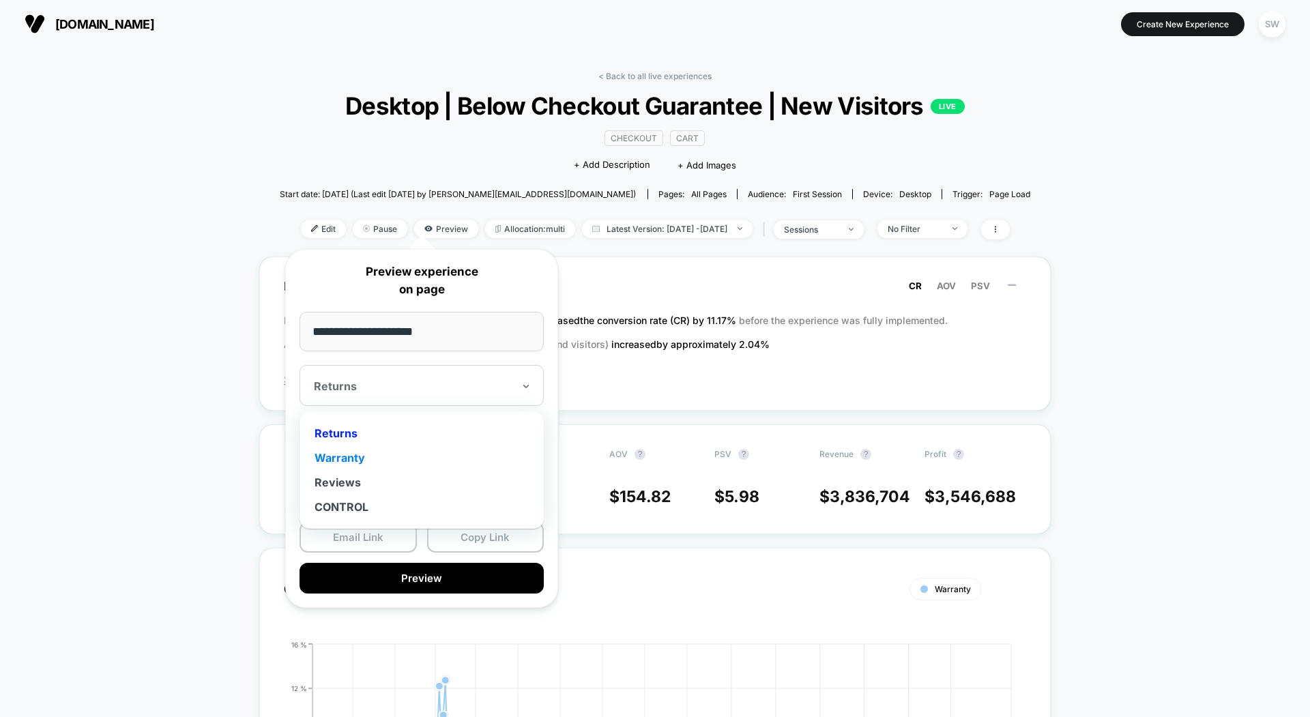
click at [368, 465] on div "Warranty" at bounding box center [421, 458] width 231 height 25
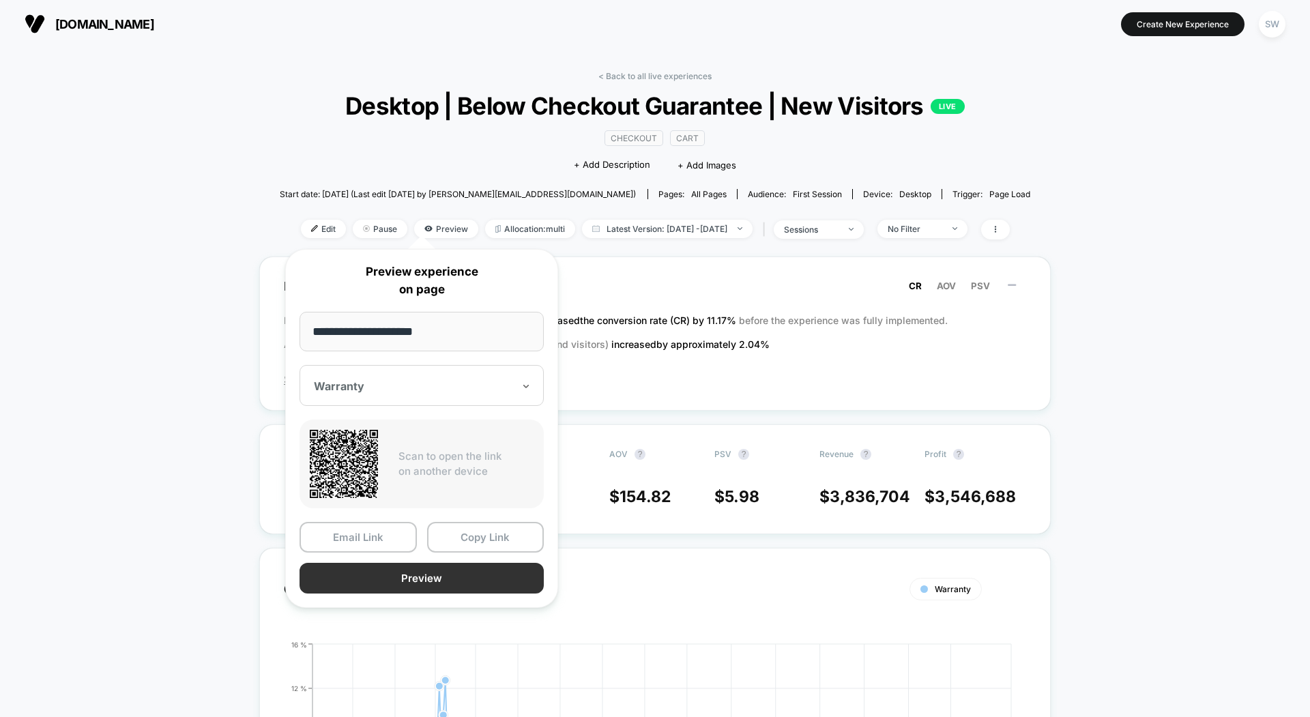
click at [360, 573] on button "Preview" at bounding box center [422, 578] width 244 height 31
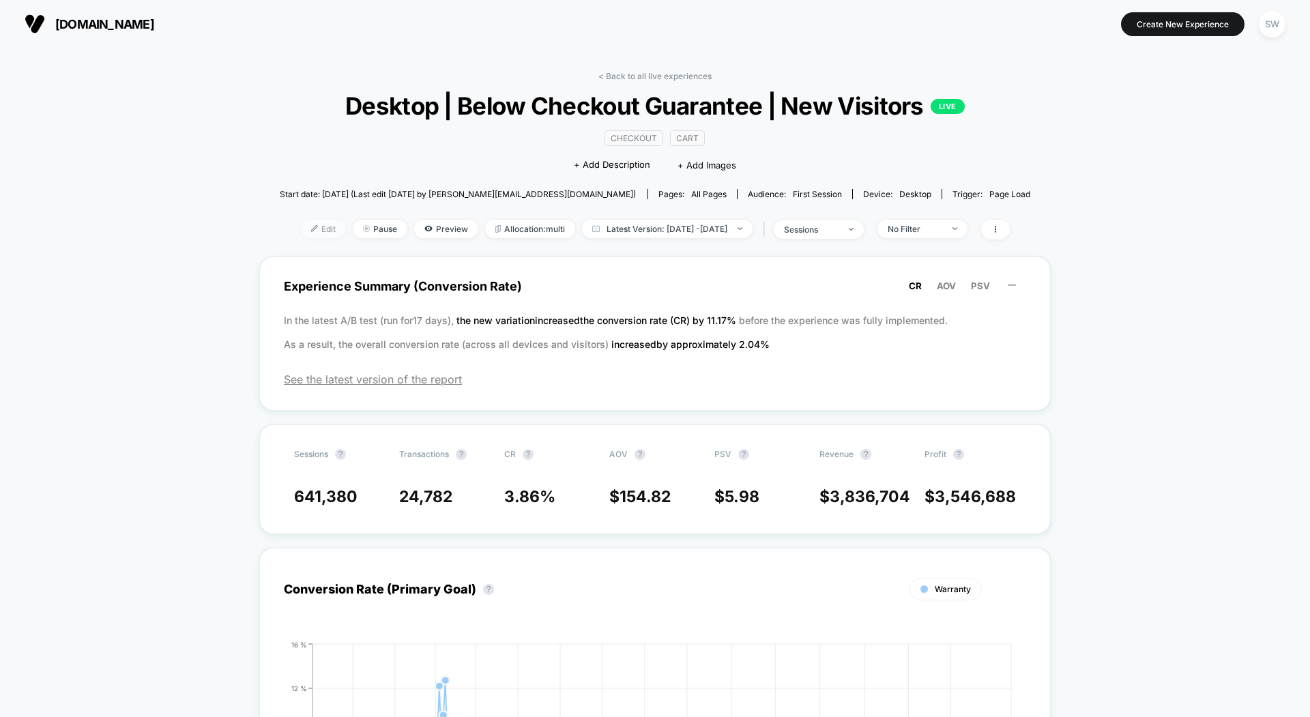
click at [301, 227] on span "Edit" at bounding box center [323, 229] width 45 height 18
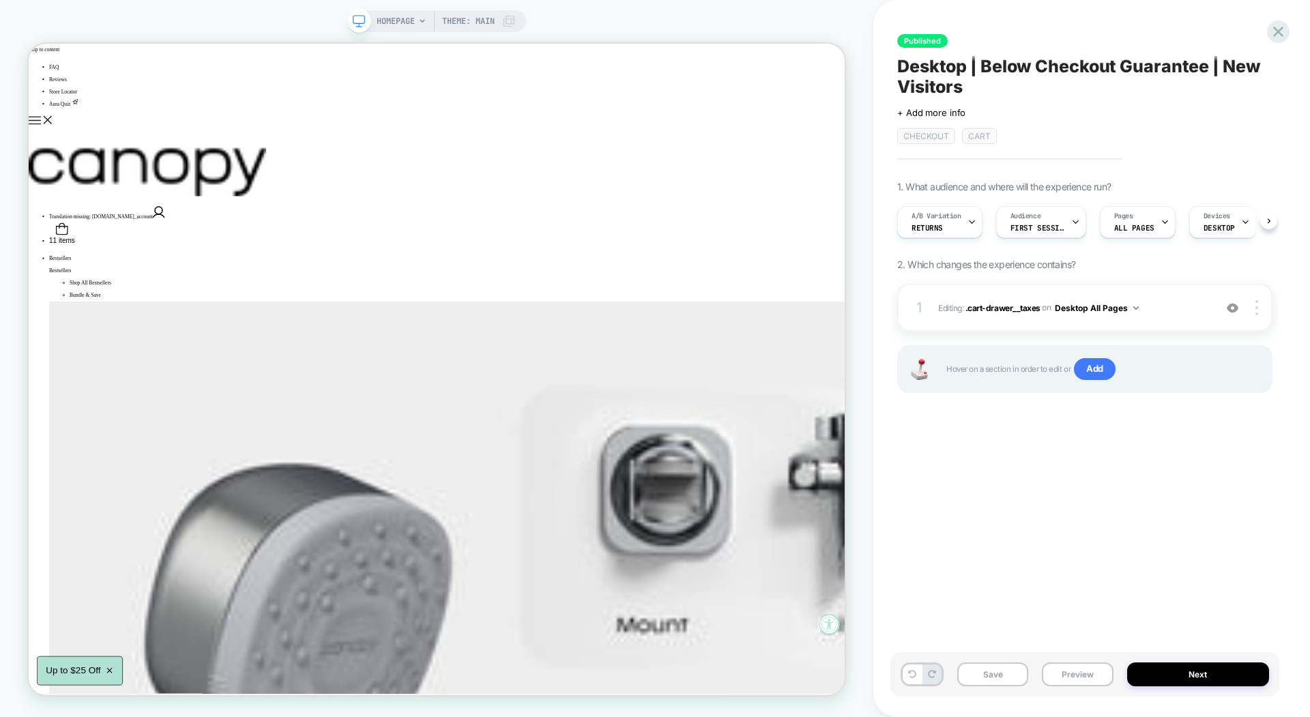
scroll to position [0, 1]
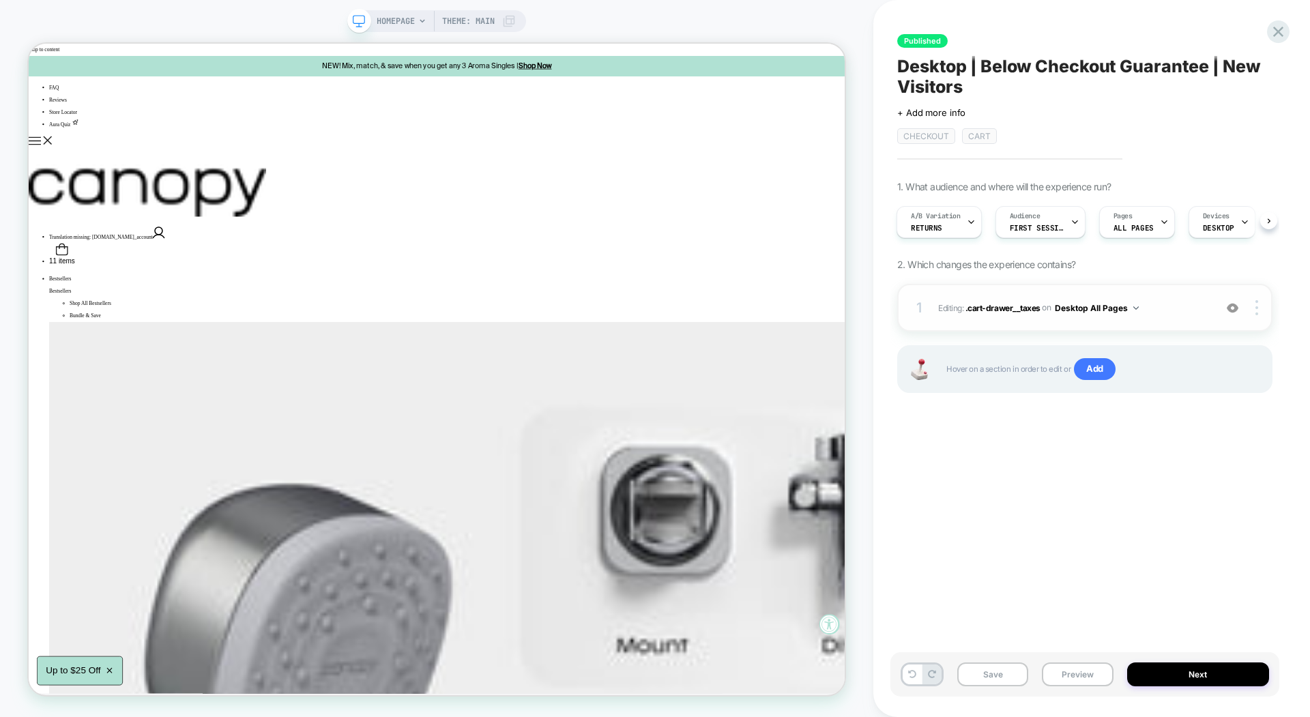
click at [1086, 303] on button "Desktop All Pages" at bounding box center [1097, 308] width 84 height 17
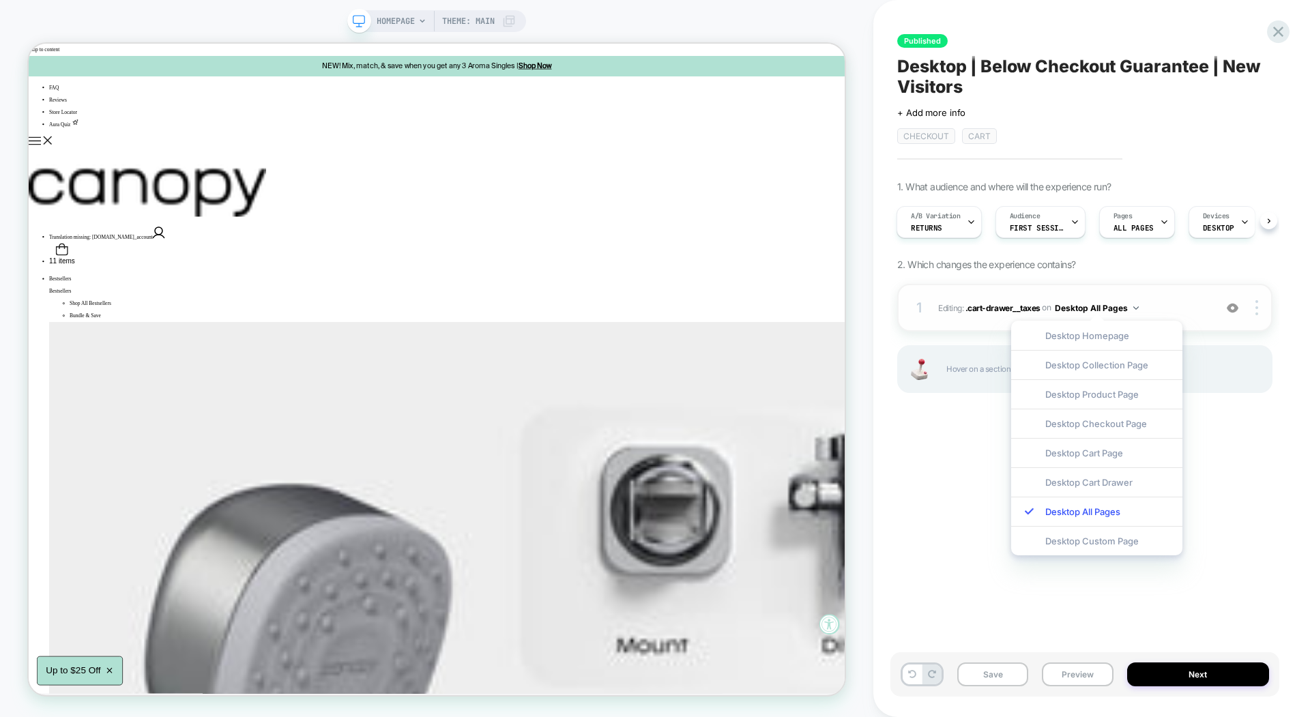
click at [1104, 301] on button "Desktop All Pages" at bounding box center [1097, 308] width 84 height 17
click at [1197, 300] on span "Editing : .cart-drawer__taxes .cart-drawer__taxes on Desktop All Pages" at bounding box center [1073, 308] width 270 height 17
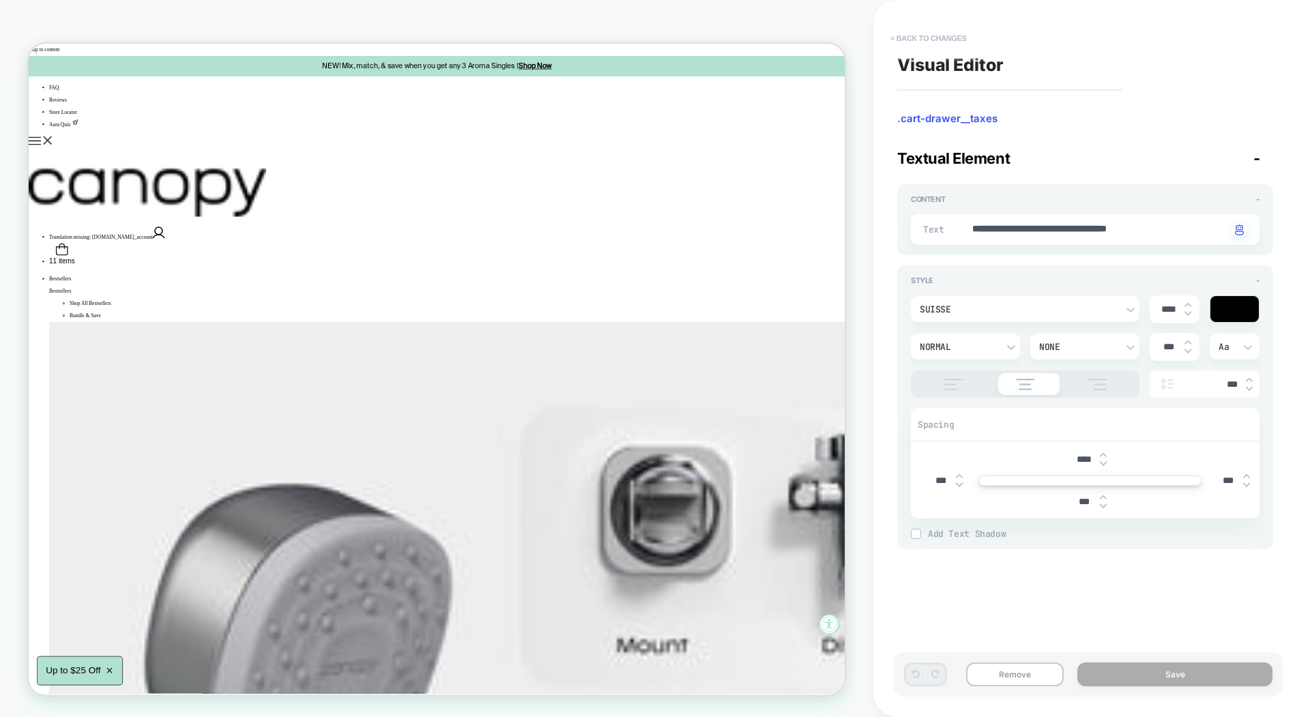
click at [926, 35] on button "< Back to changes" at bounding box center [929, 38] width 90 height 22
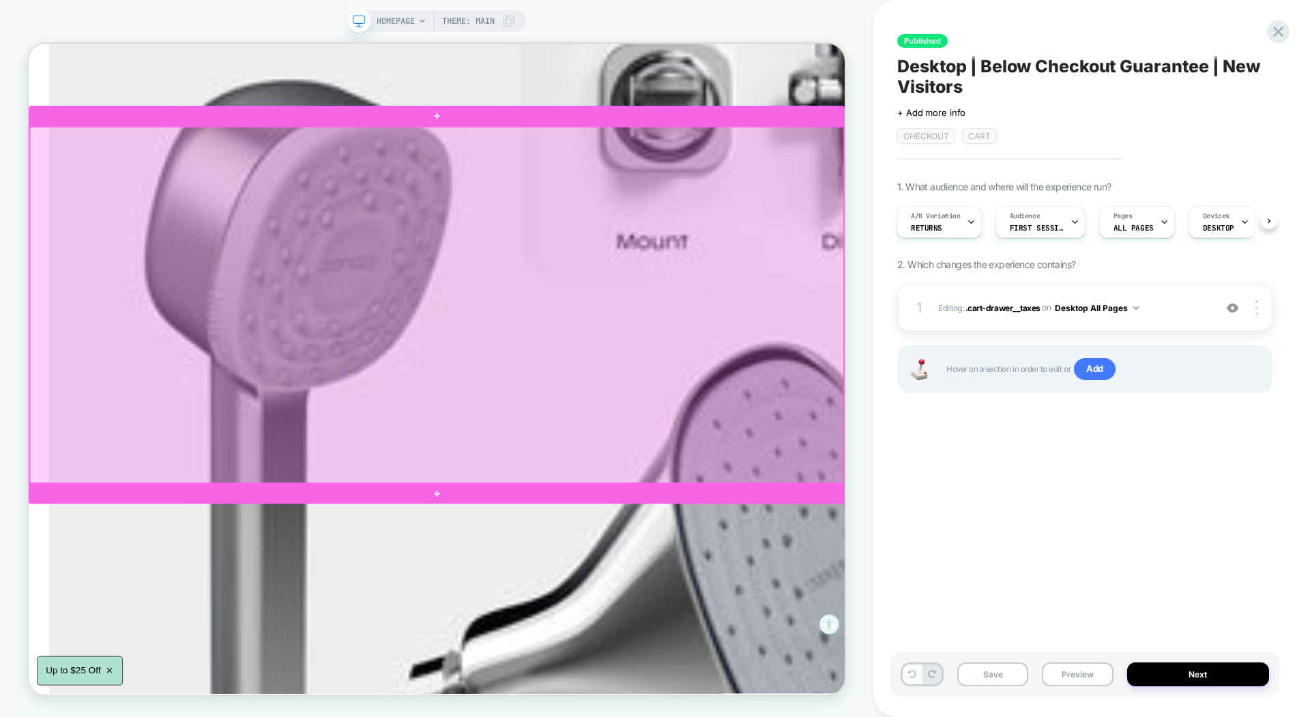
scroll to position [538, 0]
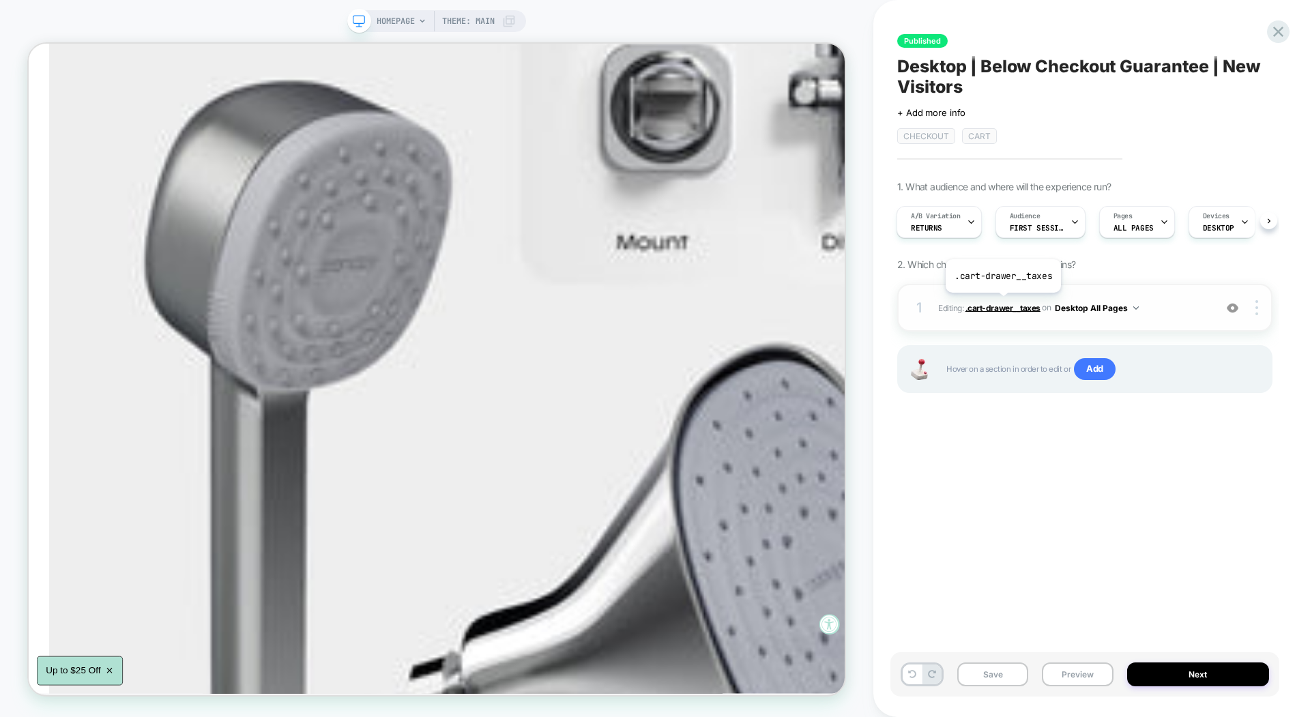
click at [1002, 302] on span ".cart-drawer__taxes" at bounding box center [1002, 307] width 75 height 10
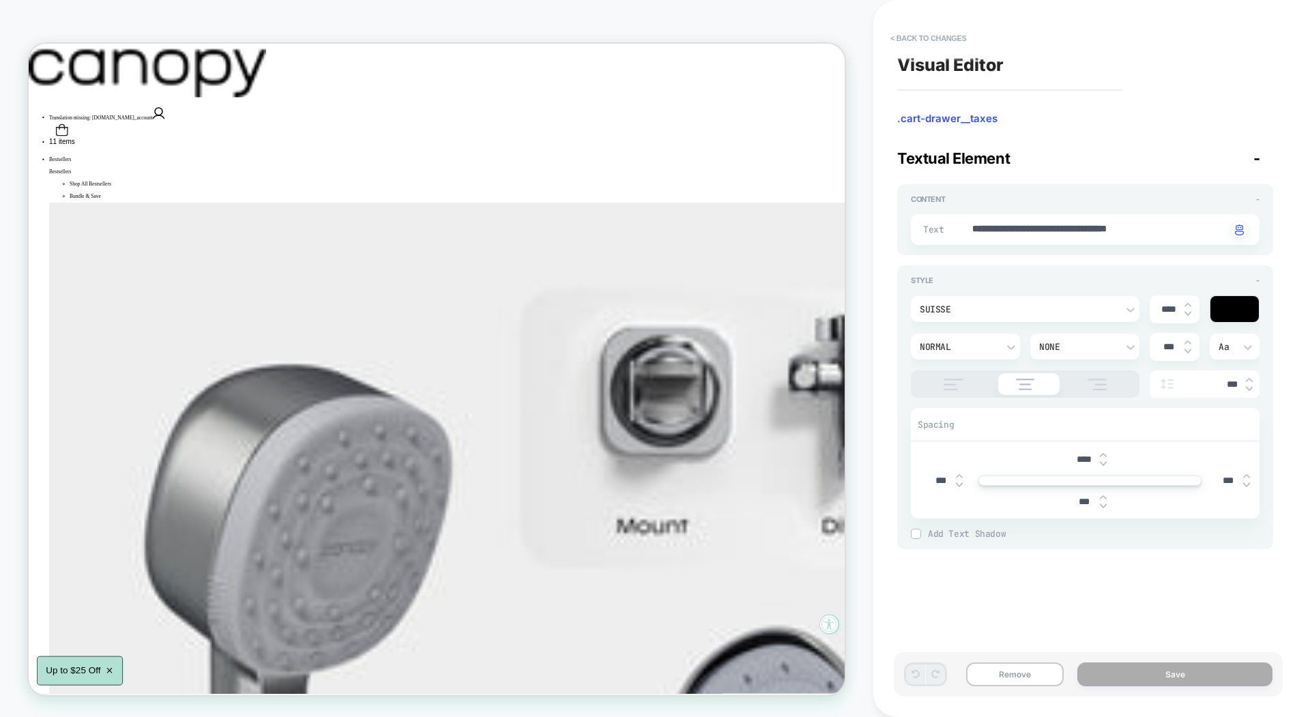
scroll to position [0, 0]
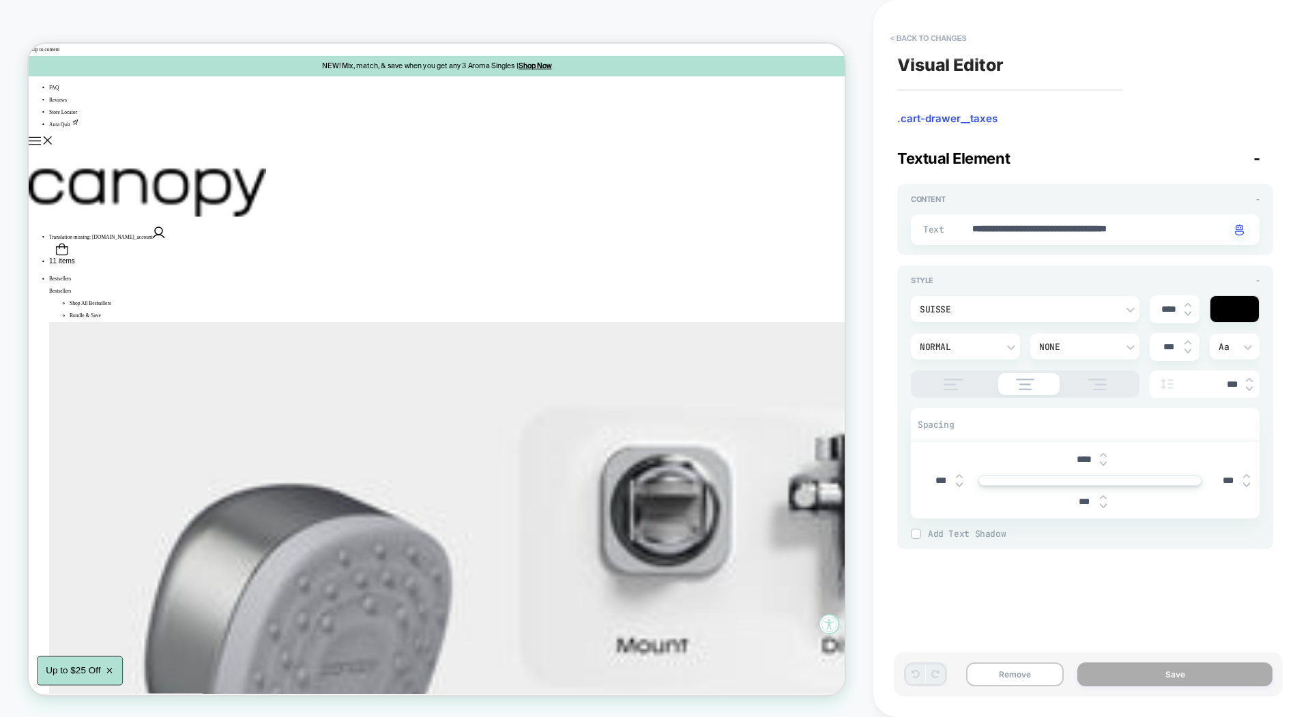
click at [81, 315] on icon "Open Cart Drawer - 1 items" at bounding box center [73, 320] width 15 height 11
click at [899, 35] on button "< Back to changes" at bounding box center [929, 38] width 90 height 22
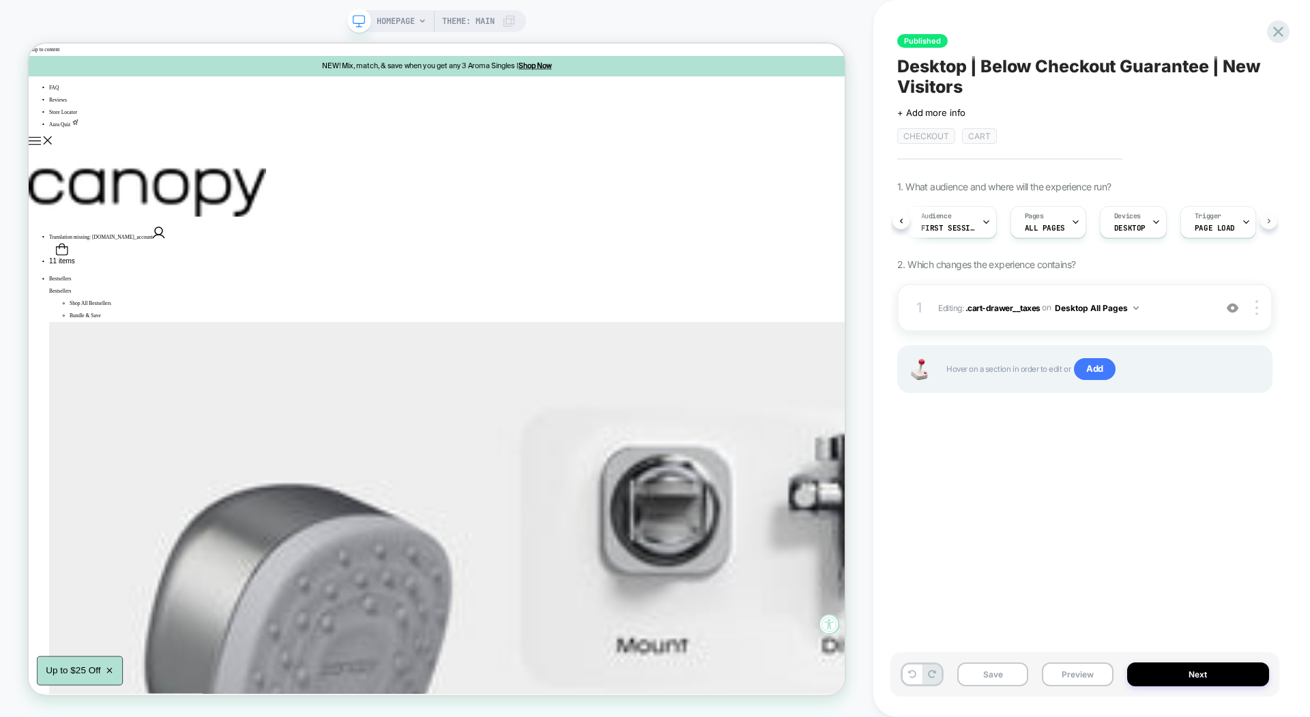
scroll to position [0, 114]
click at [1227, 216] on div "A/B Variation Returns Audience First Session Pages ALL PAGES Devices DESKTOP Tr…" at bounding box center [1084, 222] width 375 height 46
click at [1059, 223] on span "First Session" at bounding box center [1037, 228] width 55 height 10
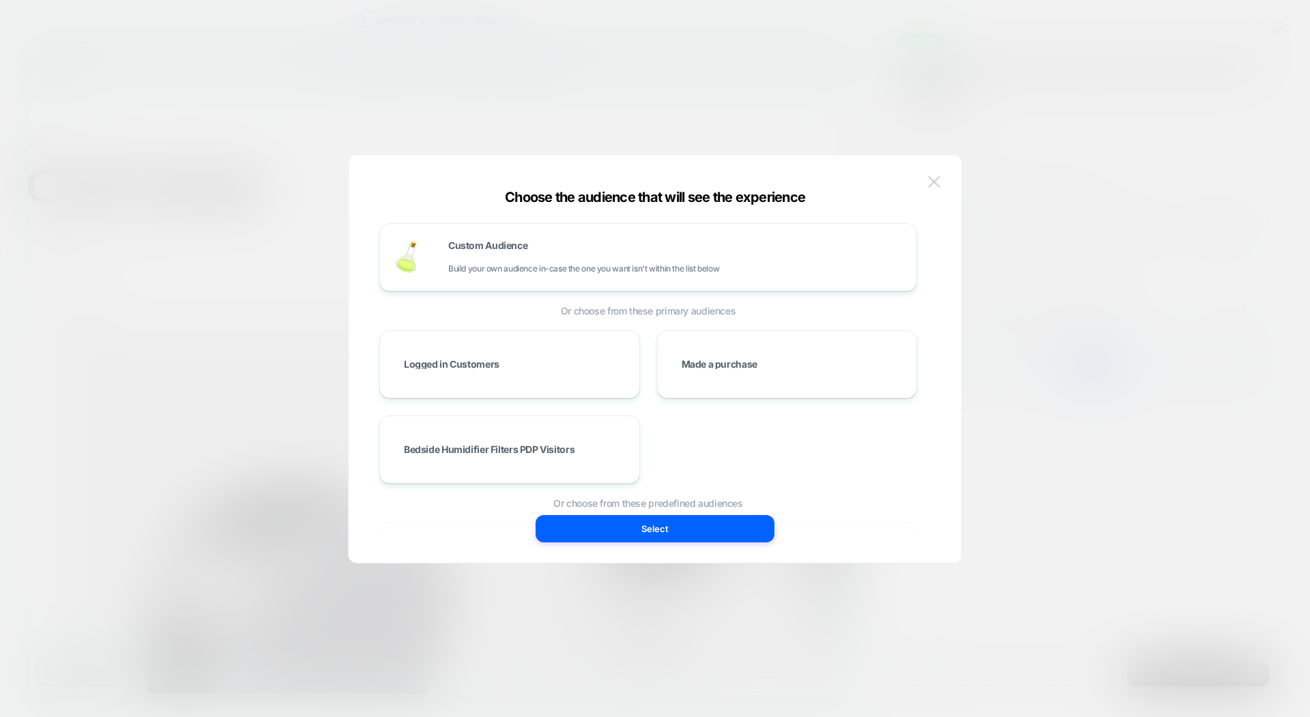
click at [928, 184] on img at bounding box center [934, 182] width 12 height 12
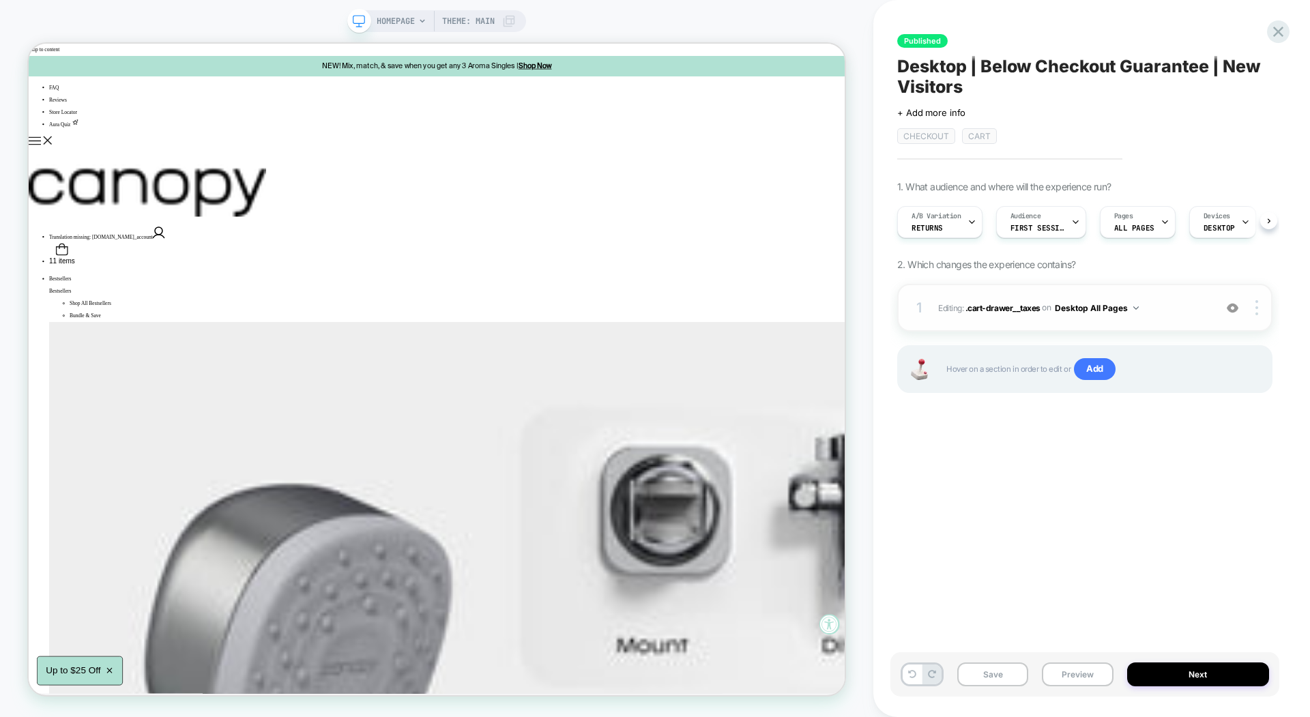
click at [1227, 313] on div "1 Editing : .cart-drawer__taxes .cart-drawer__taxes on Desktop All Pages Add Be…" at bounding box center [1084, 308] width 375 height 48
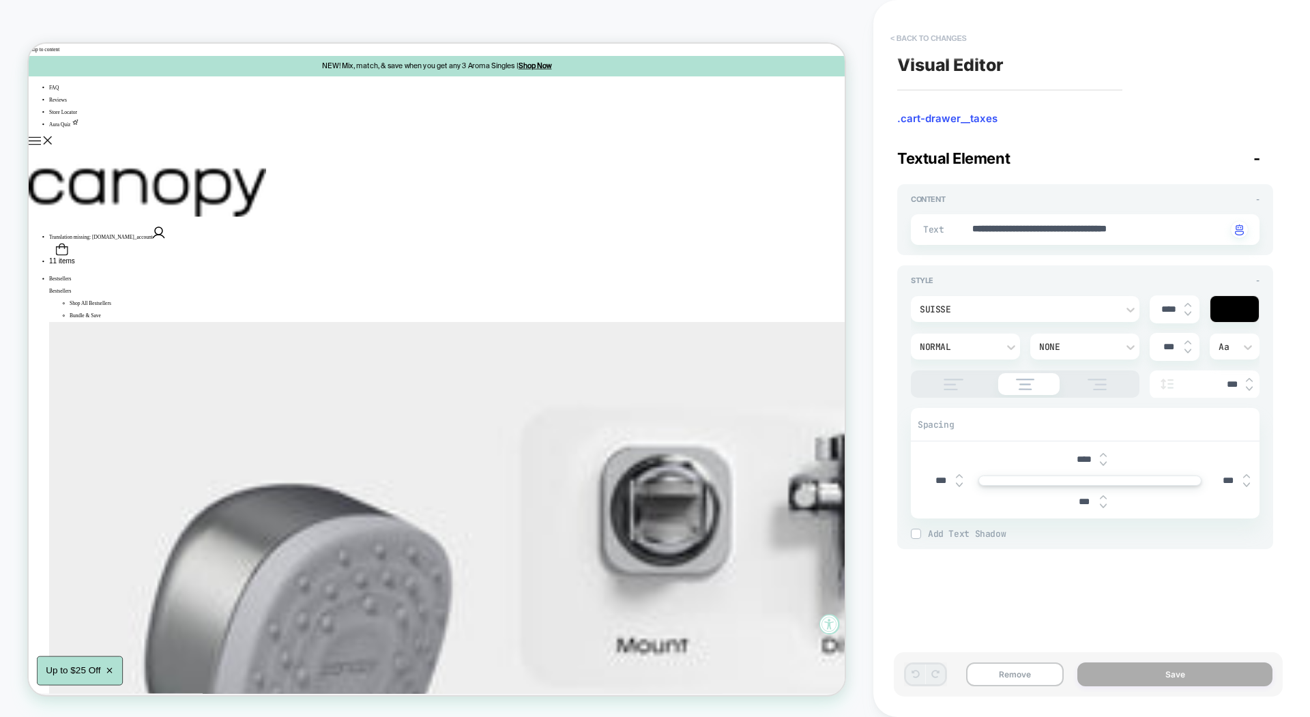
click at [927, 38] on button "< Back to changes" at bounding box center [929, 38] width 90 height 22
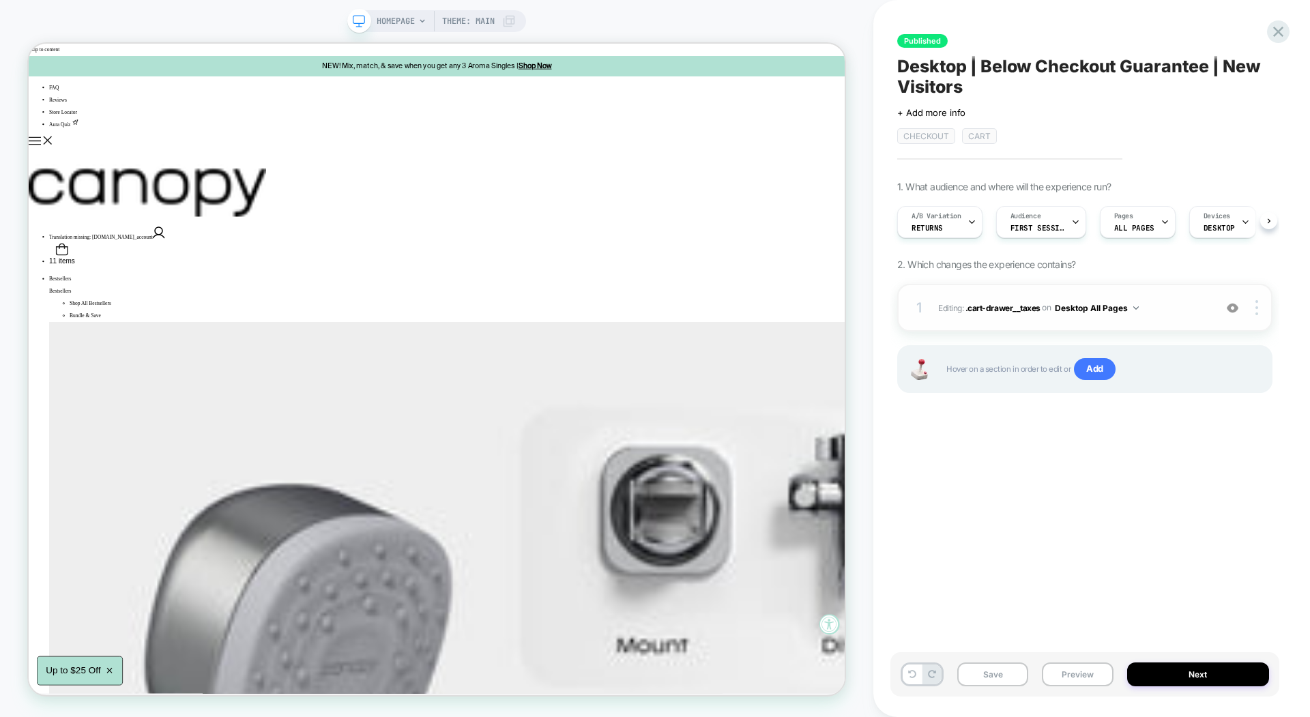
scroll to position [0, 1]
click at [1208, 308] on div "1 Editing : .cart-drawer__taxes .cart-drawer__taxes on Desktop All Pages Add Be…" at bounding box center [1084, 308] width 375 height 48
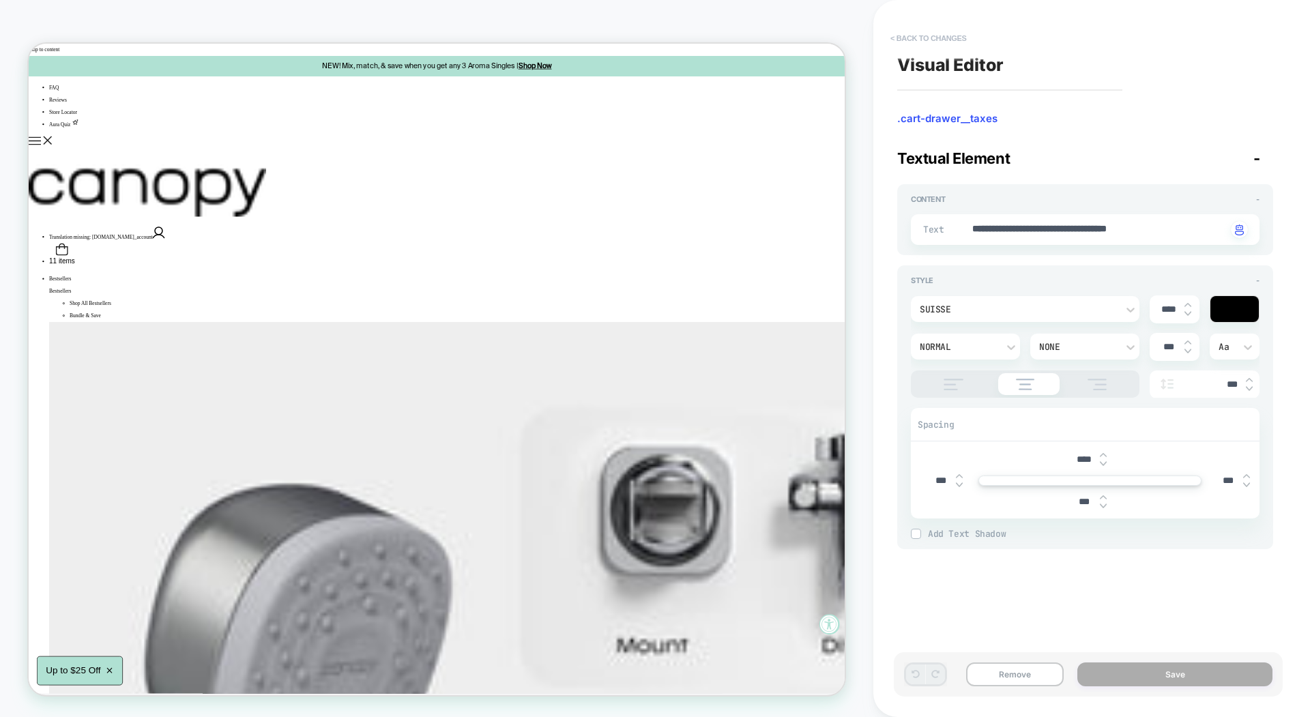
click at [903, 38] on button "< Back to changes" at bounding box center [929, 38] width 90 height 22
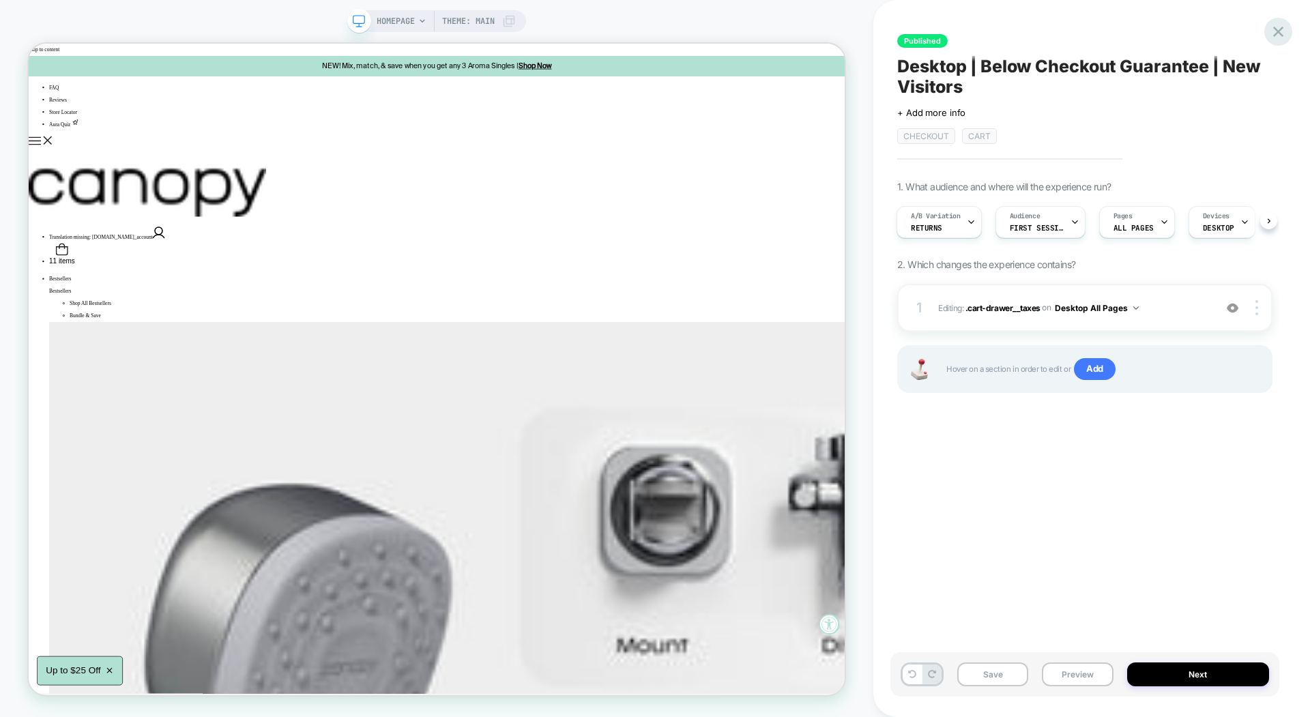
click at [1227, 31] on icon at bounding box center [1278, 32] width 18 height 18
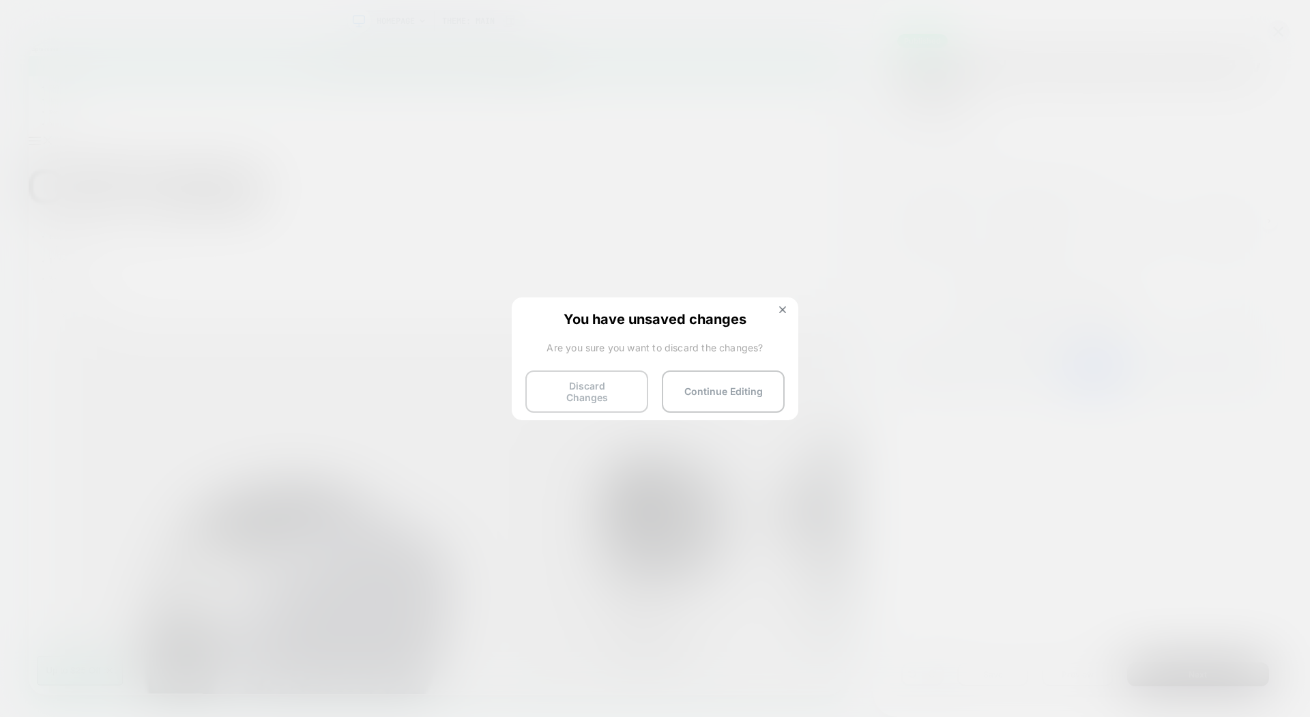
click at [605, 396] on button "Discard Changes" at bounding box center [586, 391] width 123 height 42
